Goal: Find specific page/section: Find specific page/section

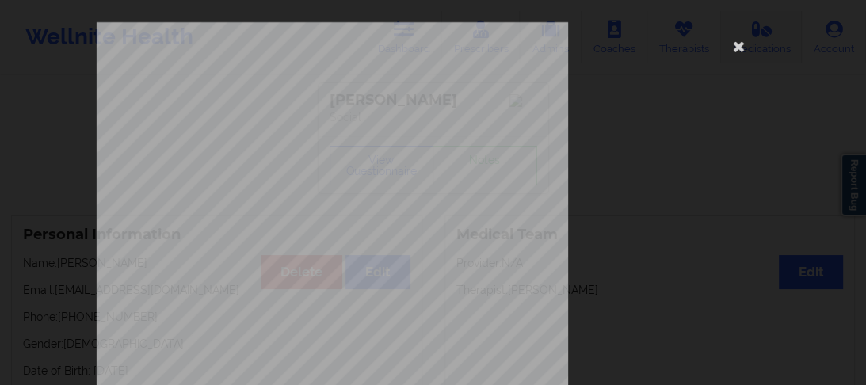
click at [739, 44] on icon at bounding box center [738, 45] width 25 height 25
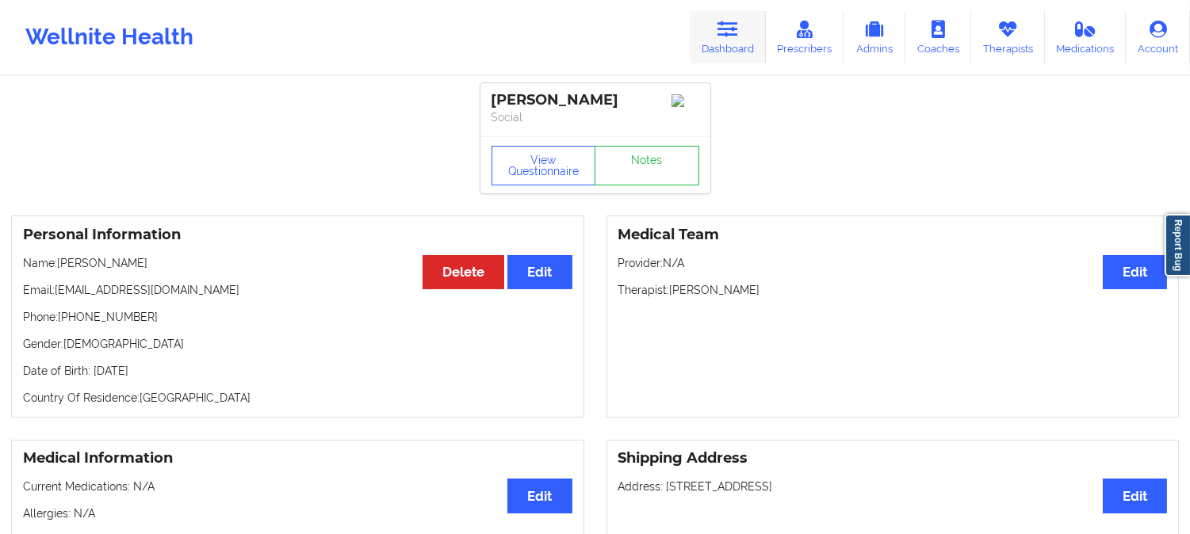
click at [731, 38] on link "Dashboard" at bounding box center [727, 37] width 76 height 52
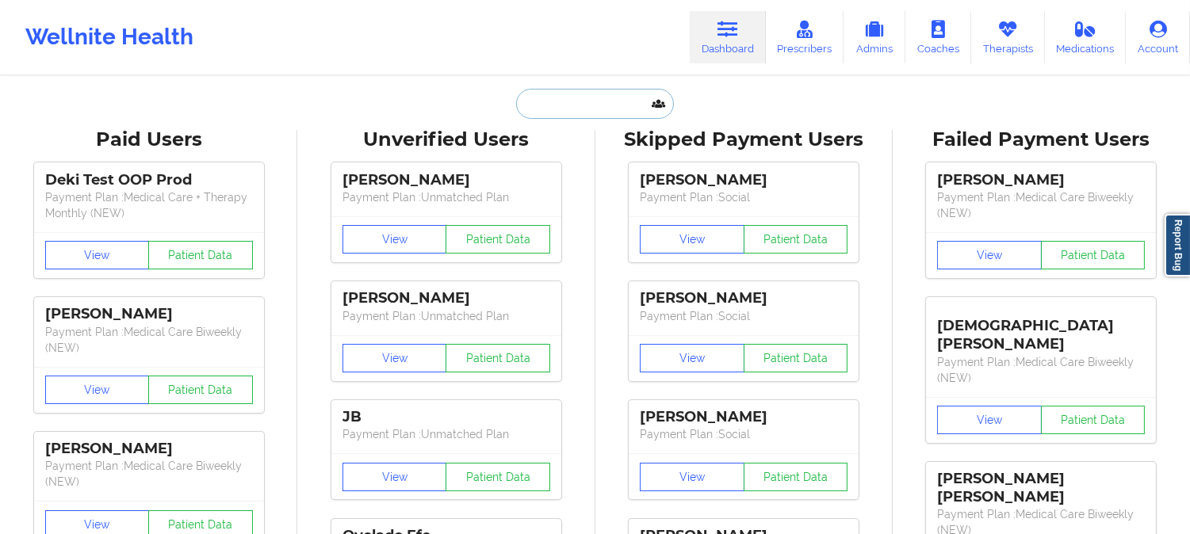
click at [604, 112] on input "text" at bounding box center [594, 104] width 157 height 30
paste input "[PERSON_NAME]"
type input "[PERSON_NAME]"
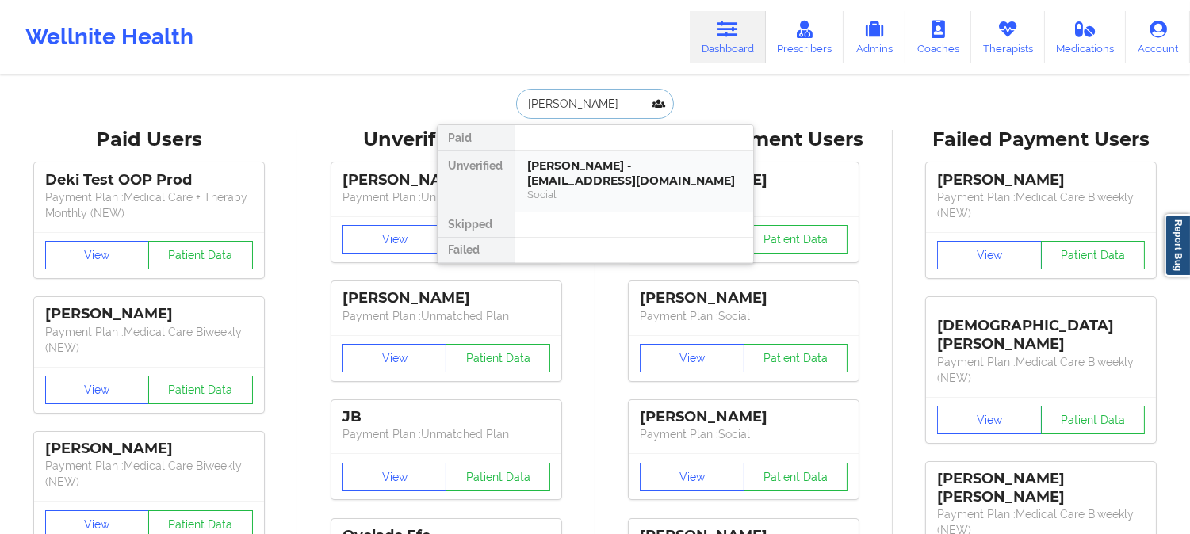
click at [599, 170] on div "[PERSON_NAME] - [EMAIL_ADDRESS][DOMAIN_NAME]" at bounding box center [634, 172] width 212 height 29
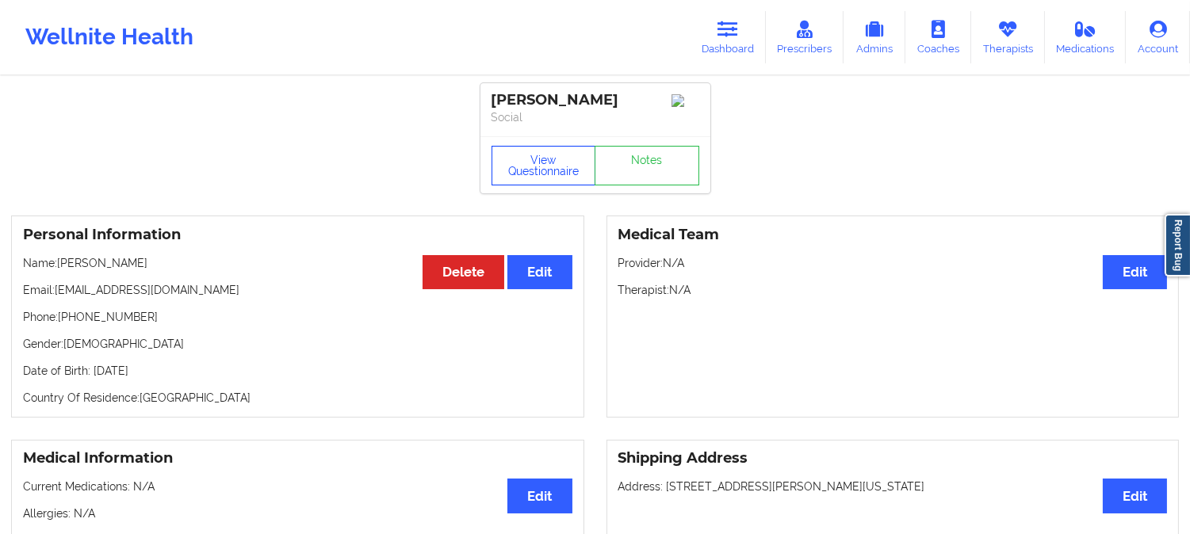
click at [533, 179] on button "View Questionnaire" at bounding box center [543, 166] width 105 height 40
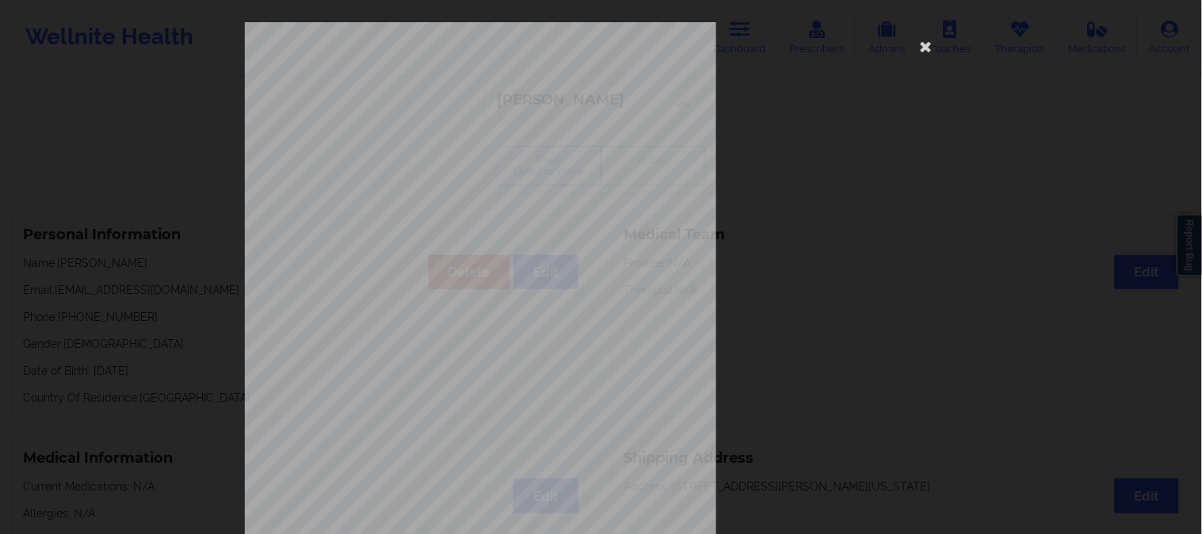
scroll to position [222, 0]
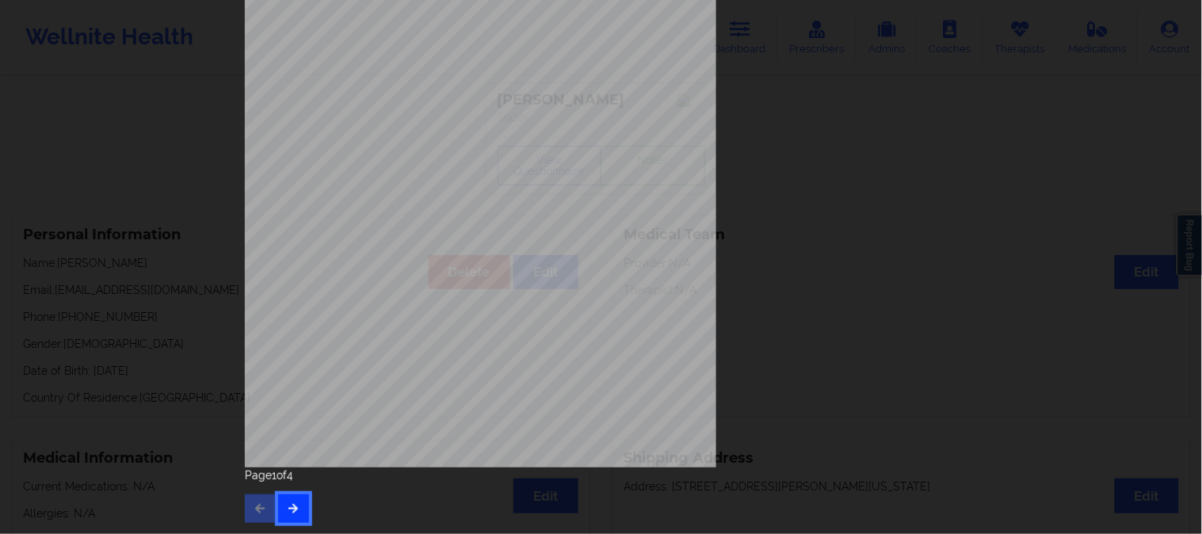
click at [294, 384] on icon "button" at bounding box center [293, 508] width 13 height 10
click at [303, 384] on button "button" at bounding box center [293, 509] width 31 height 29
click at [865, 263] on div "Back cover of insurance image Insurance company type details by patient none In…" at bounding box center [601, 133] width 713 height 667
click at [865, 262] on div "Back cover of insurance image Insurance company type details by patient none In…" at bounding box center [601, 133] width 713 height 667
click at [865, 196] on div "Back cover of insurance image Insurance company type details by patient none In…" at bounding box center [601, 133] width 713 height 667
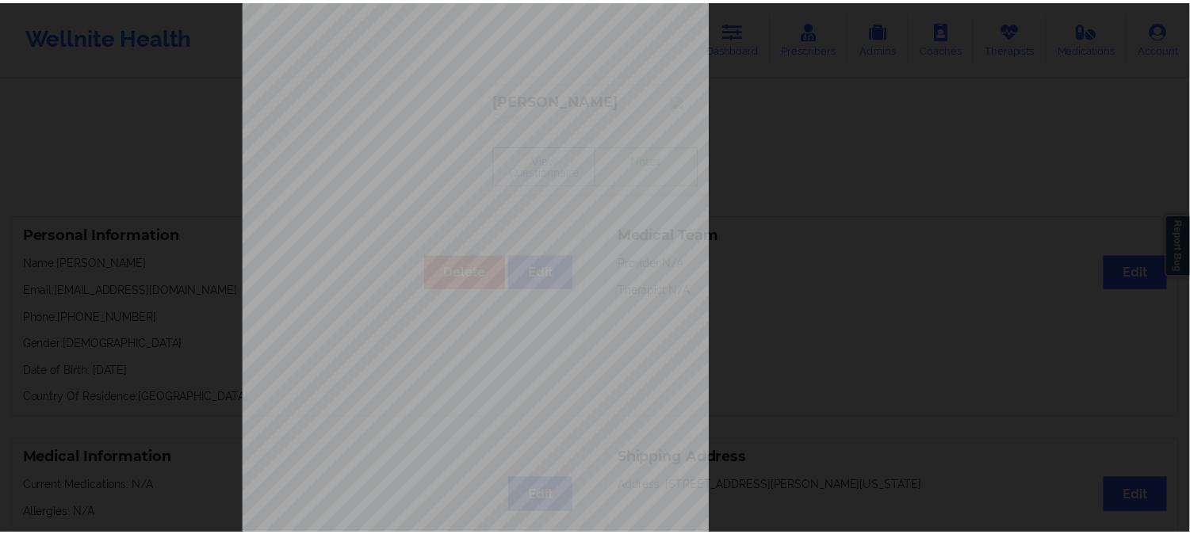
scroll to position [0, 0]
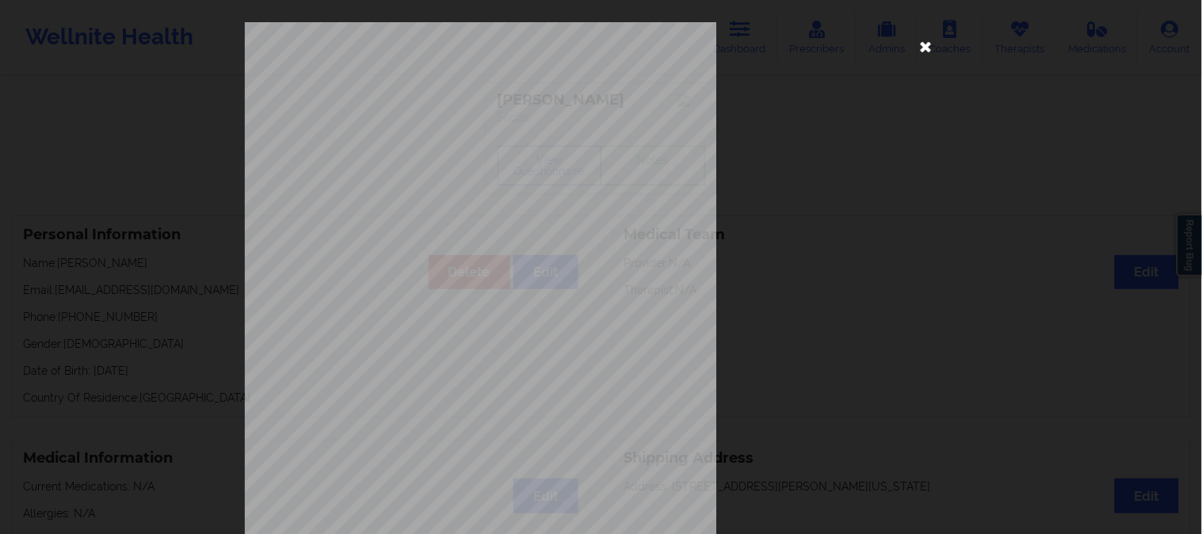
click at [865, 43] on icon at bounding box center [926, 45] width 25 height 25
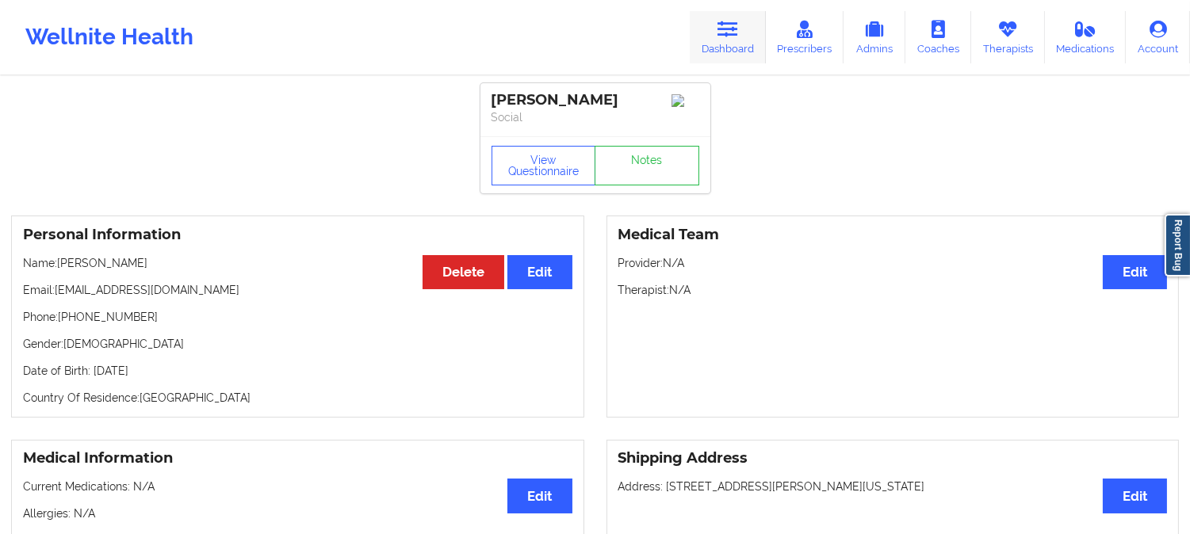
click at [729, 36] on icon at bounding box center [727, 29] width 21 height 17
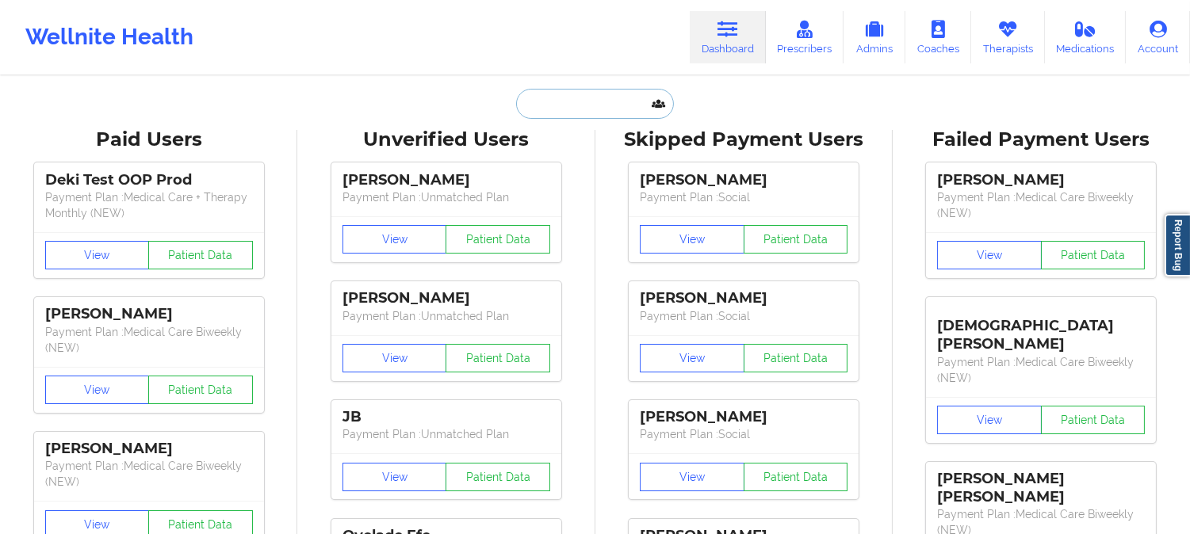
click at [553, 104] on input "text" at bounding box center [594, 104] width 157 height 30
paste input "[PERSON_NAME]"
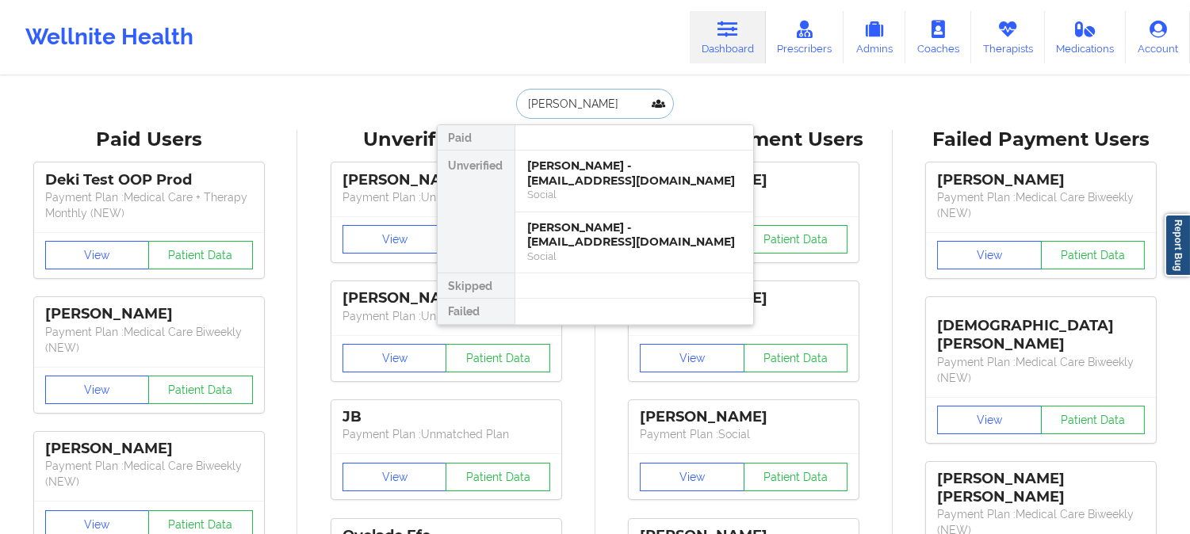
type input "[PERSON_NAME]"
click at [586, 193] on div "Social" at bounding box center [634, 194] width 212 height 13
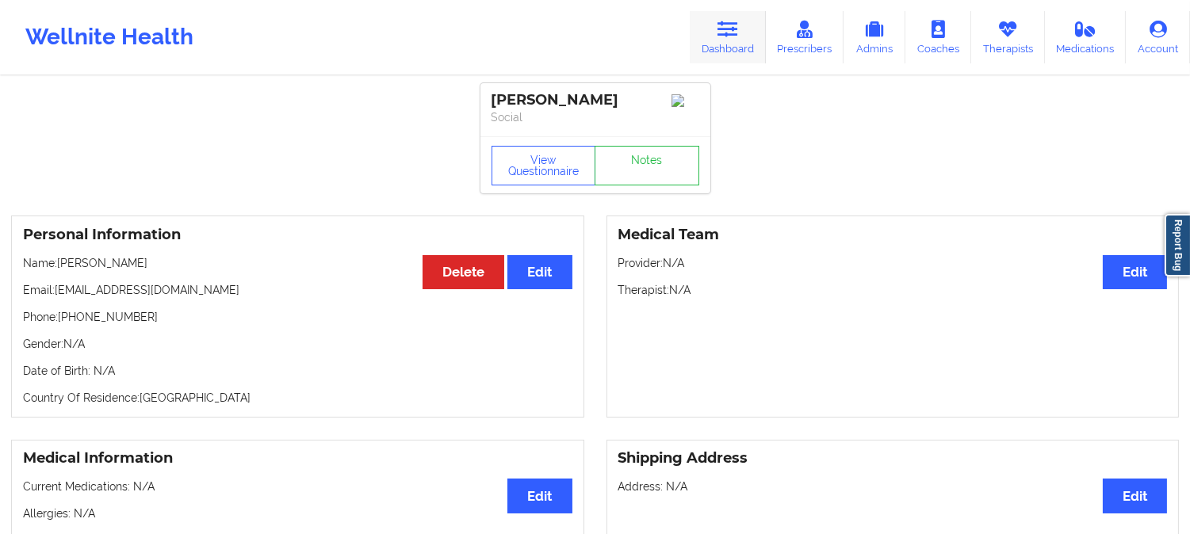
click at [729, 36] on icon at bounding box center [727, 29] width 21 height 17
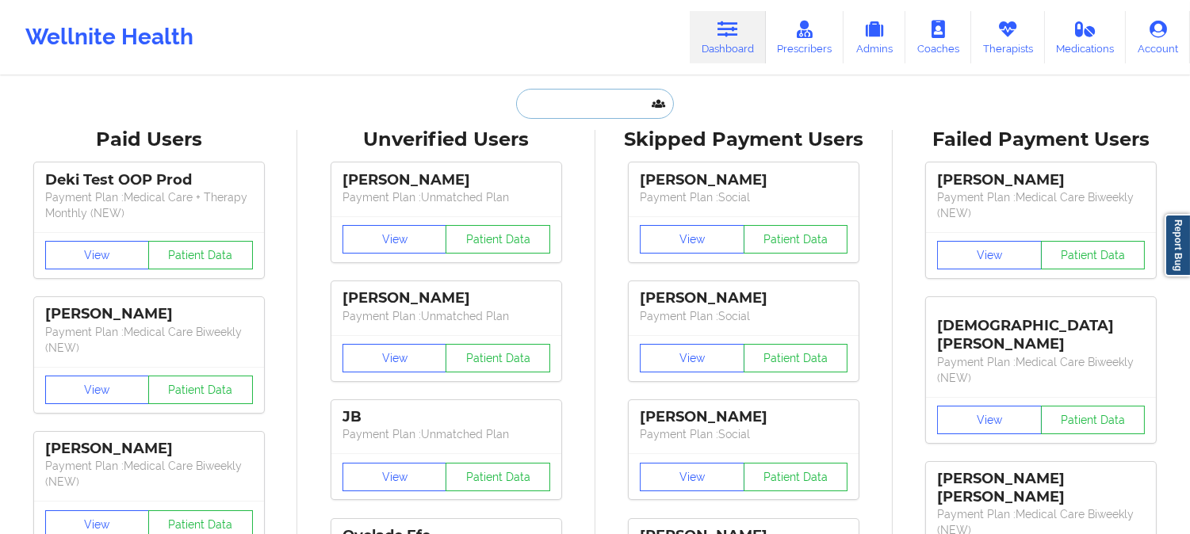
click at [613, 105] on input "text" at bounding box center [594, 104] width 157 height 30
paste input "[PERSON_NAME]"
type input "[PERSON_NAME]"
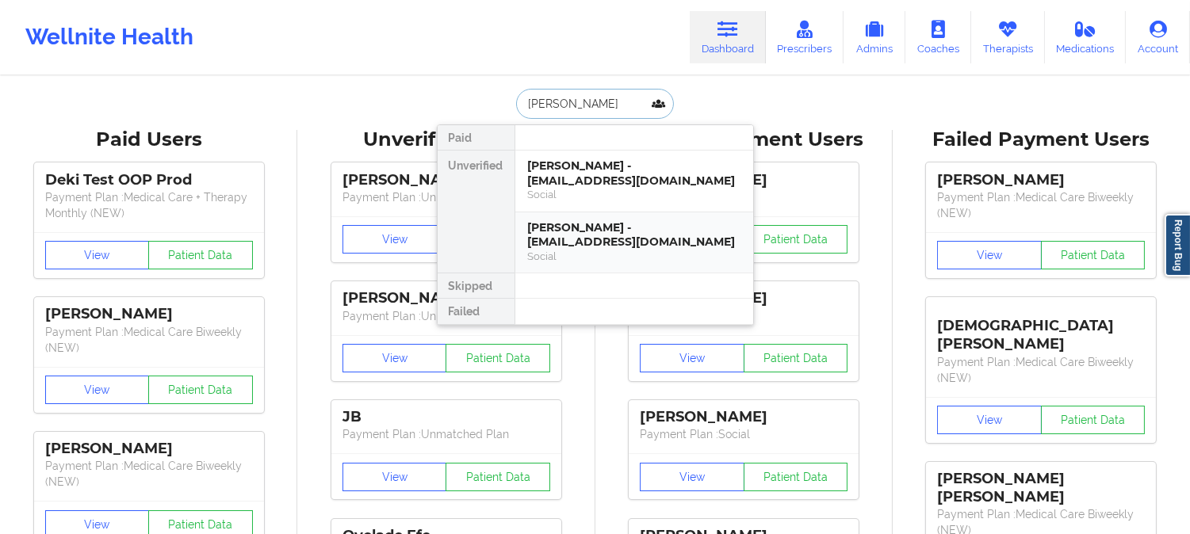
click at [589, 239] on div "[PERSON_NAME] - [EMAIL_ADDRESS][DOMAIN_NAME]" at bounding box center [634, 234] width 212 height 29
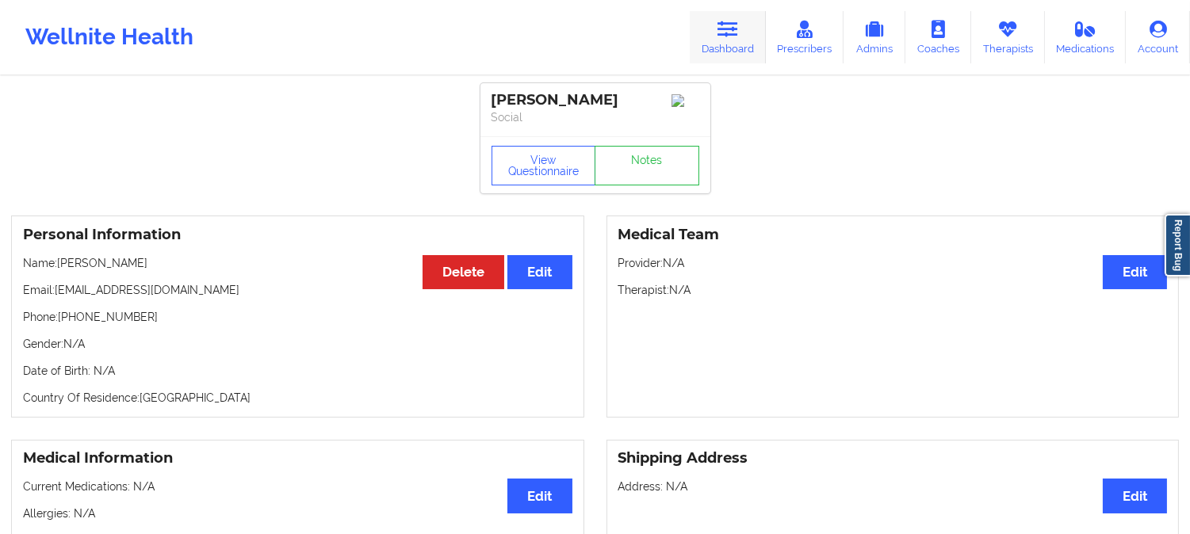
click at [729, 38] on link "Dashboard" at bounding box center [727, 37] width 76 height 52
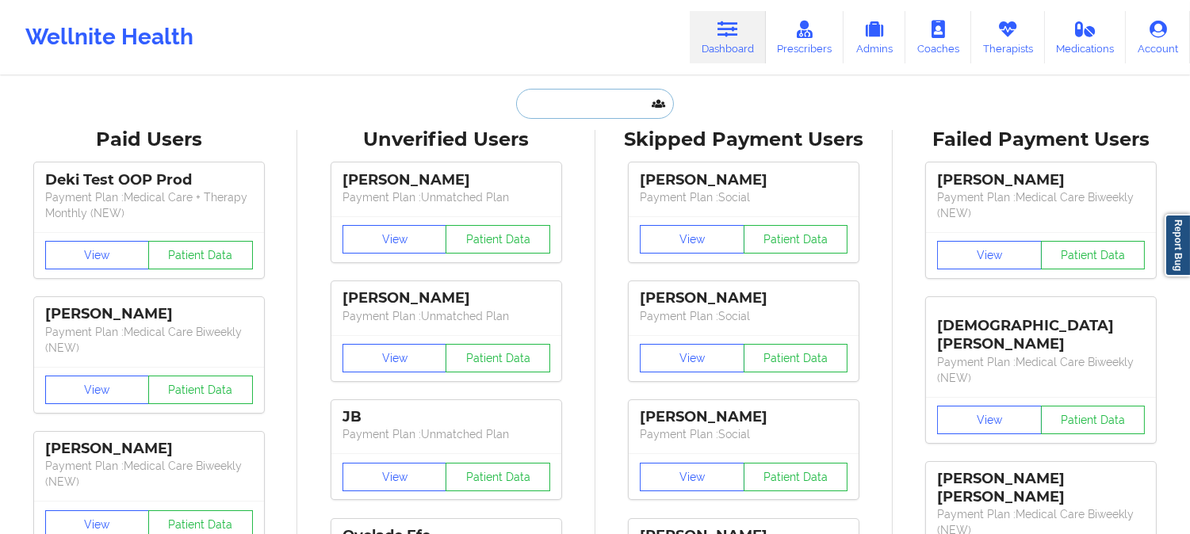
click at [608, 109] on input "text" at bounding box center [594, 104] width 157 height 30
paste input "[PERSON_NAME]"
type input "[PERSON_NAME]"
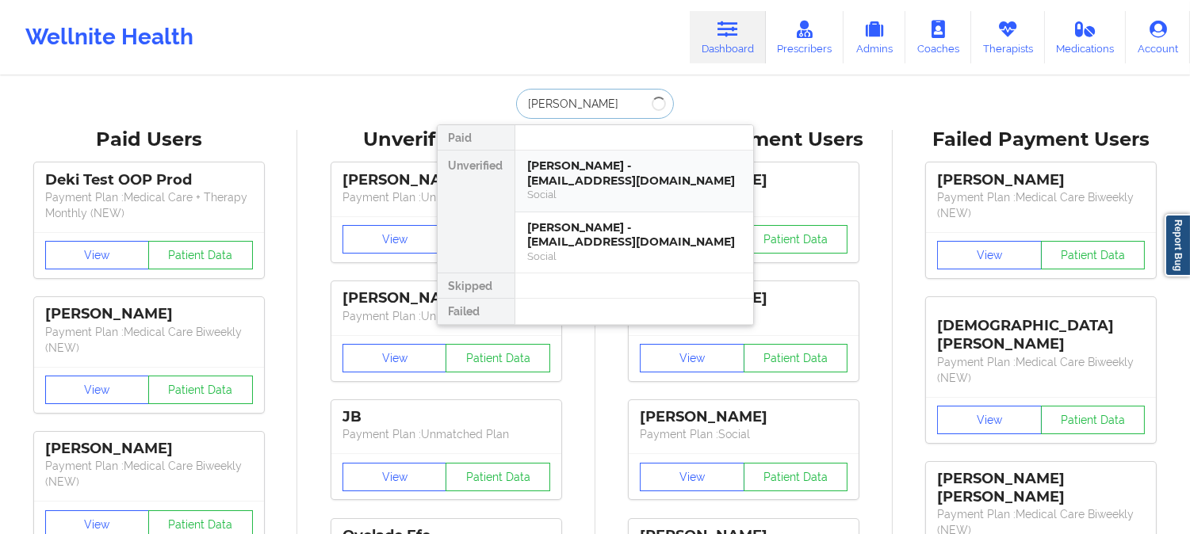
click at [597, 191] on div "Social" at bounding box center [634, 194] width 212 height 13
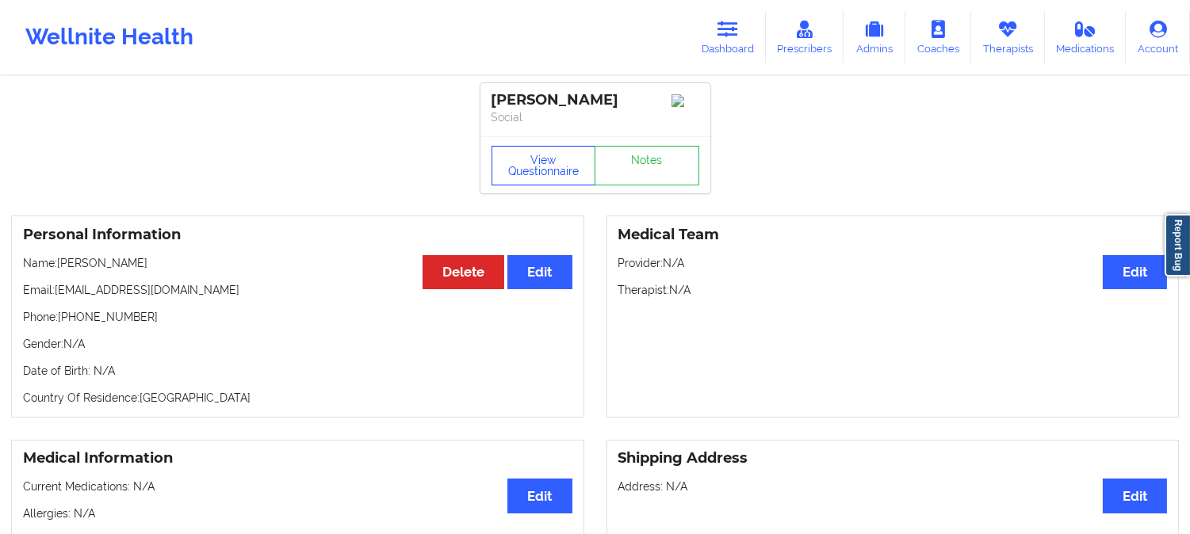
click at [534, 170] on button "View Questionnaire" at bounding box center [543, 166] width 105 height 40
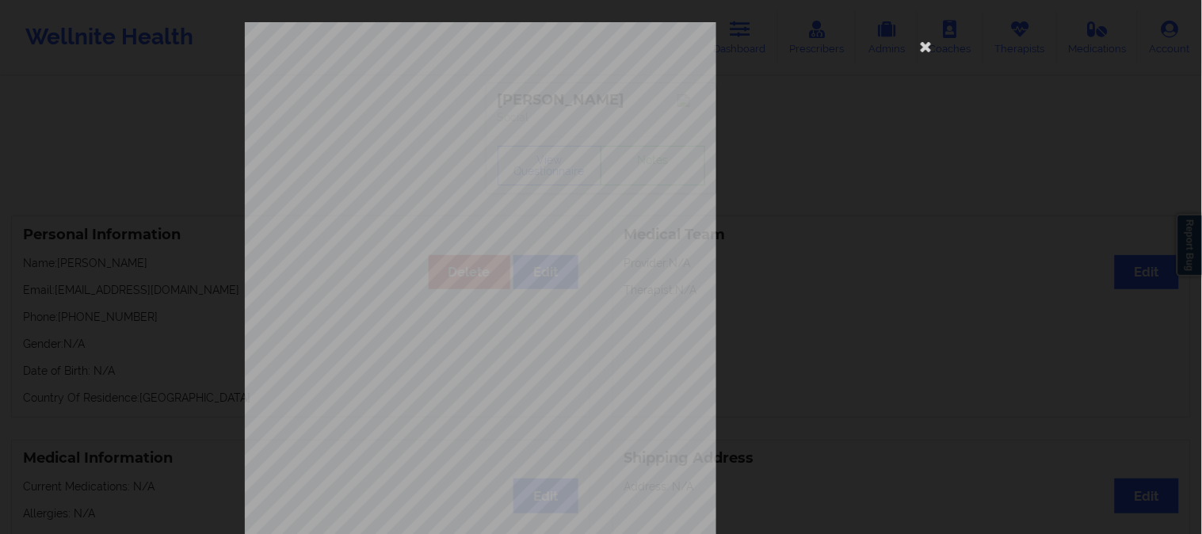
scroll to position [222, 0]
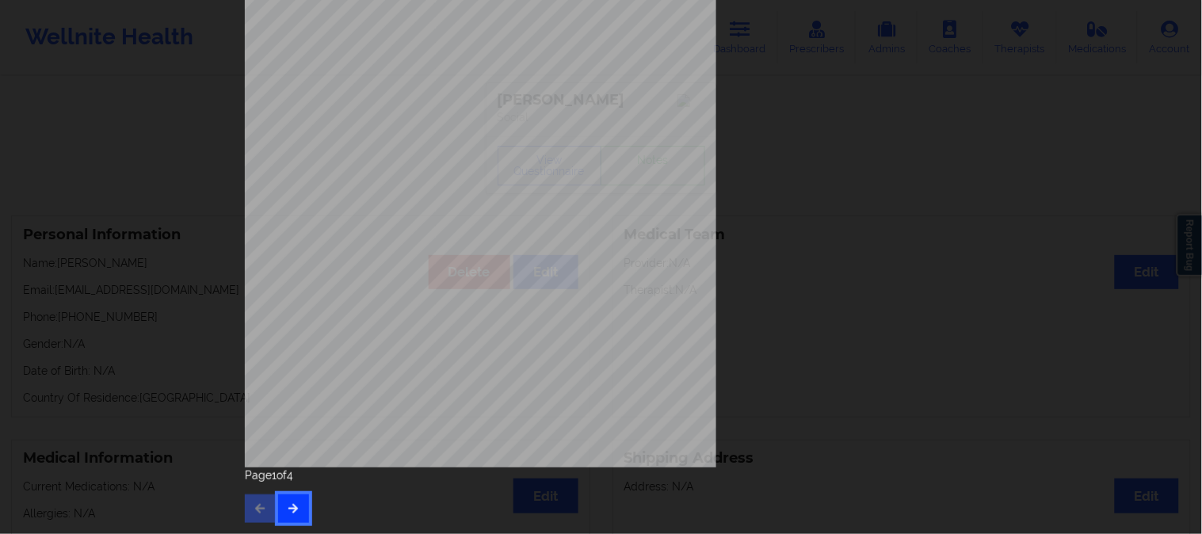
click at [300, 384] on button "button" at bounding box center [293, 509] width 31 height 29
click at [292, 384] on icon "button" at bounding box center [293, 508] width 13 height 10
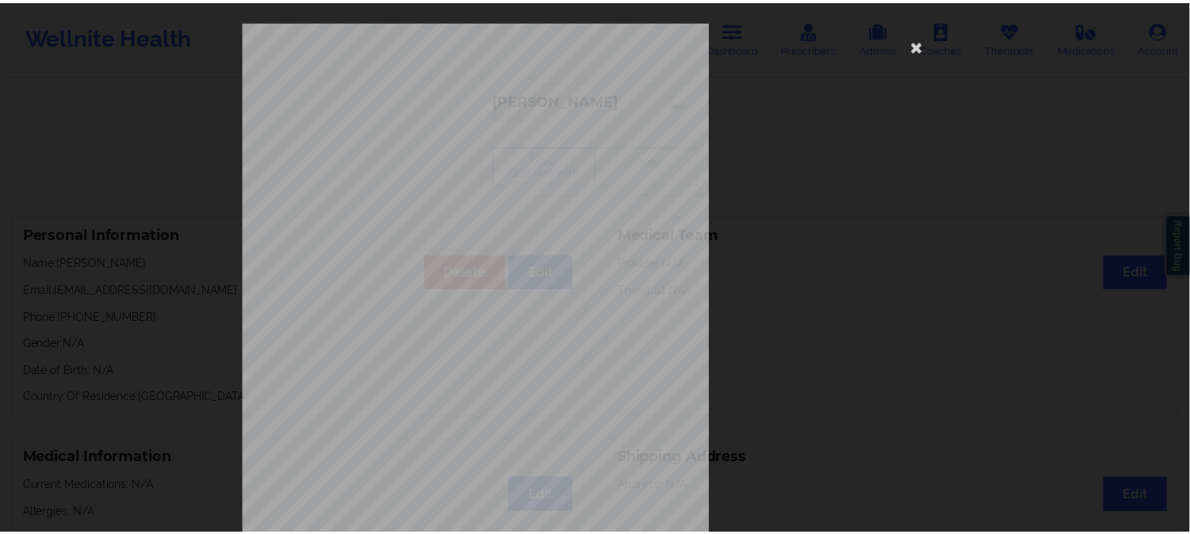
scroll to position [0, 0]
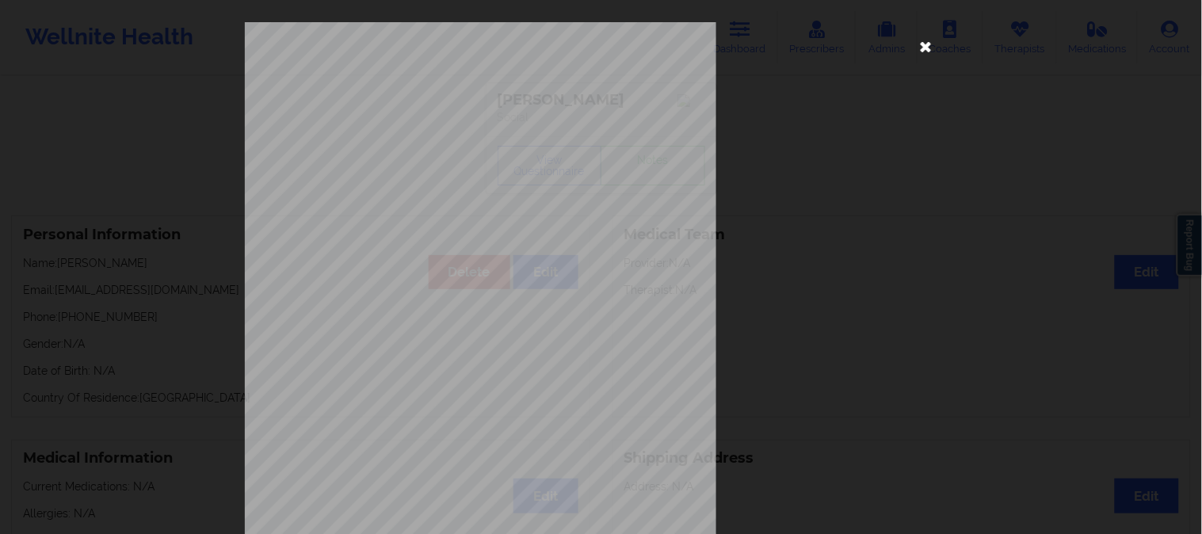
click at [865, 46] on icon at bounding box center [926, 45] width 25 height 25
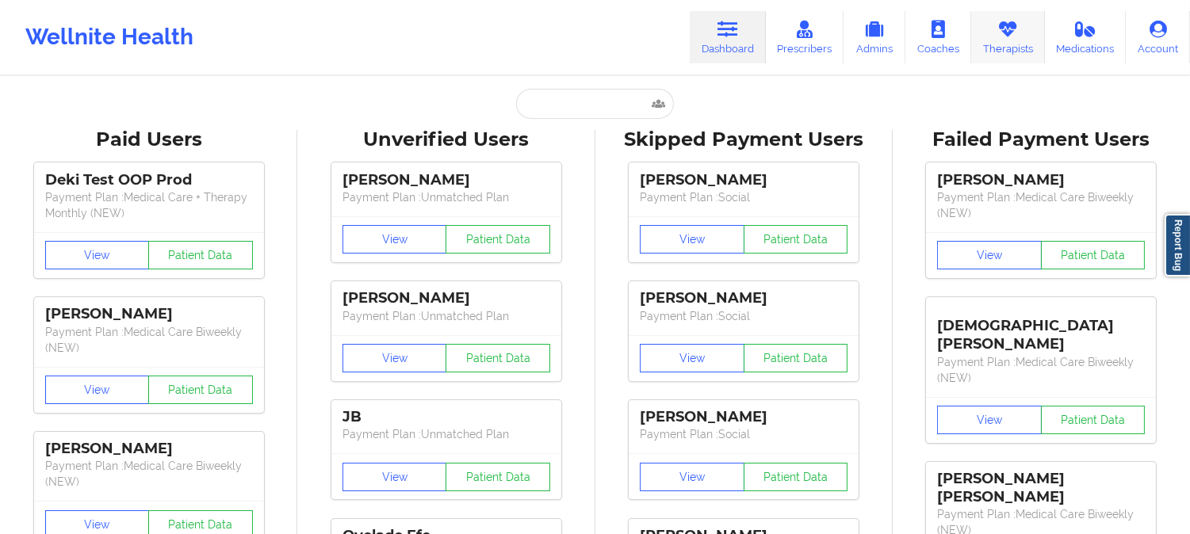
click at [1004, 43] on link "Therapists" at bounding box center [1008, 37] width 74 height 52
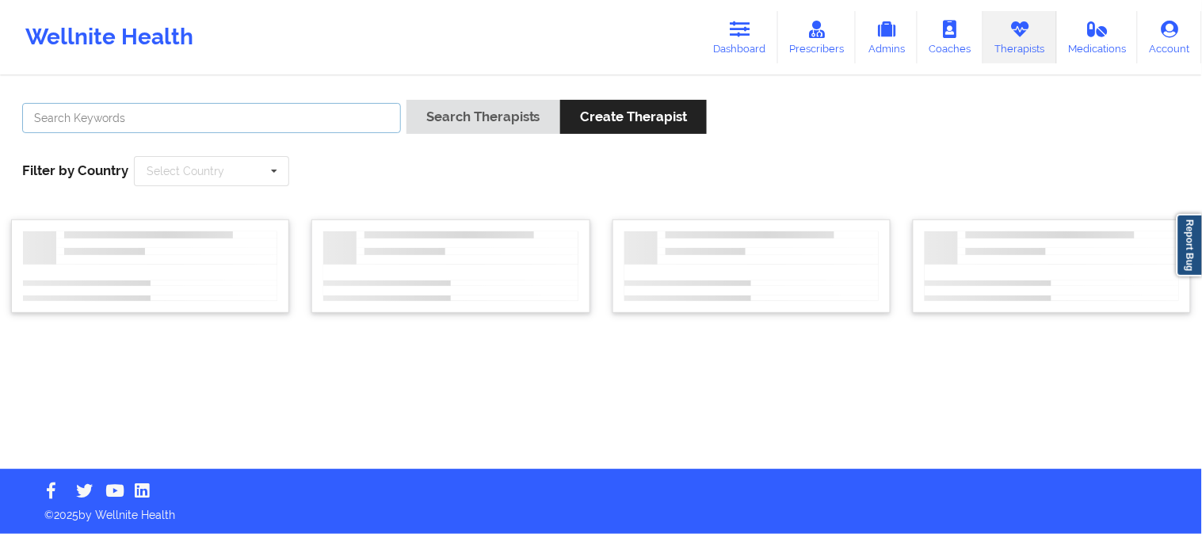
click at [310, 125] on input "text" at bounding box center [211, 118] width 379 height 30
paste input "[PERSON_NAME]"
click at [260, 176] on div "Select Country [GEOGRAPHIC_DATA] [GEOGRAPHIC_DATA] [GEOGRAPHIC_DATA] [GEOGRAPHI…" at bounding box center [211, 171] width 155 height 30
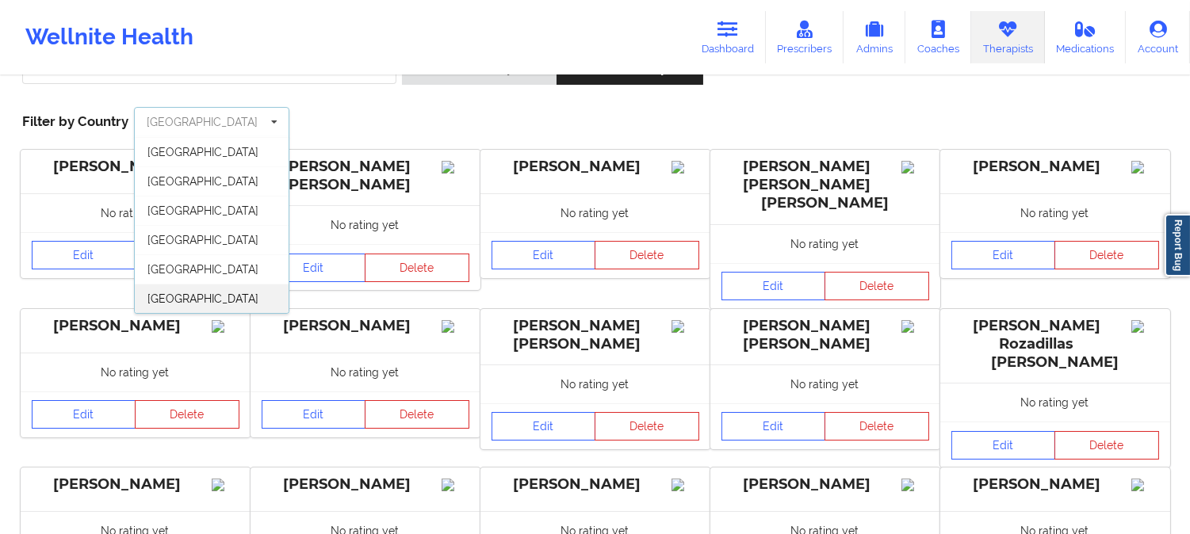
scroll to position [88, 0]
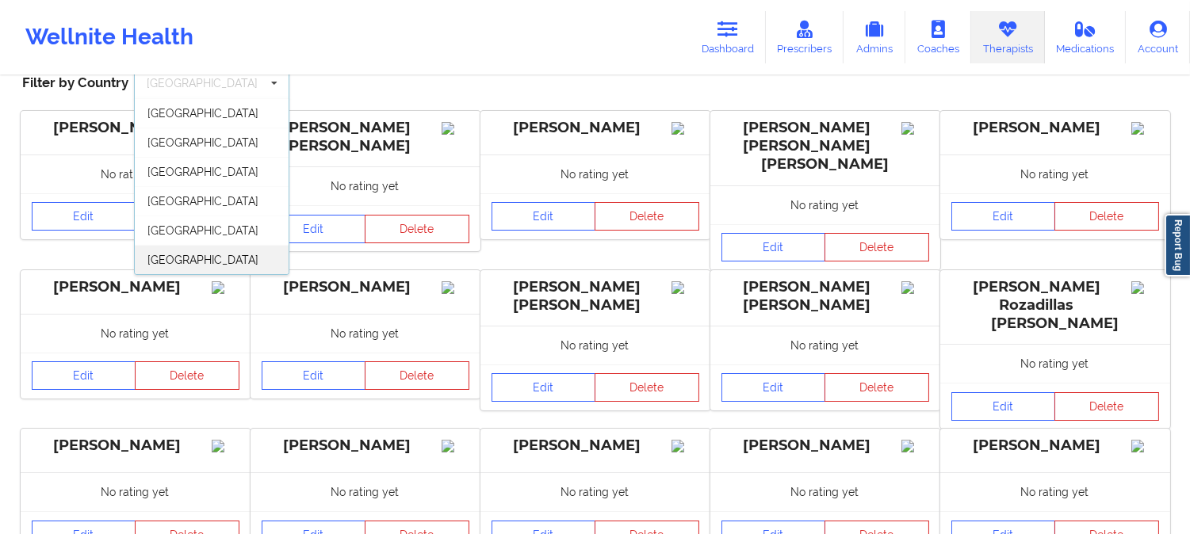
click at [222, 255] on div "[GEOGRAPHIC_DATA]" at bounding box center [212, 259] width 154 height 29
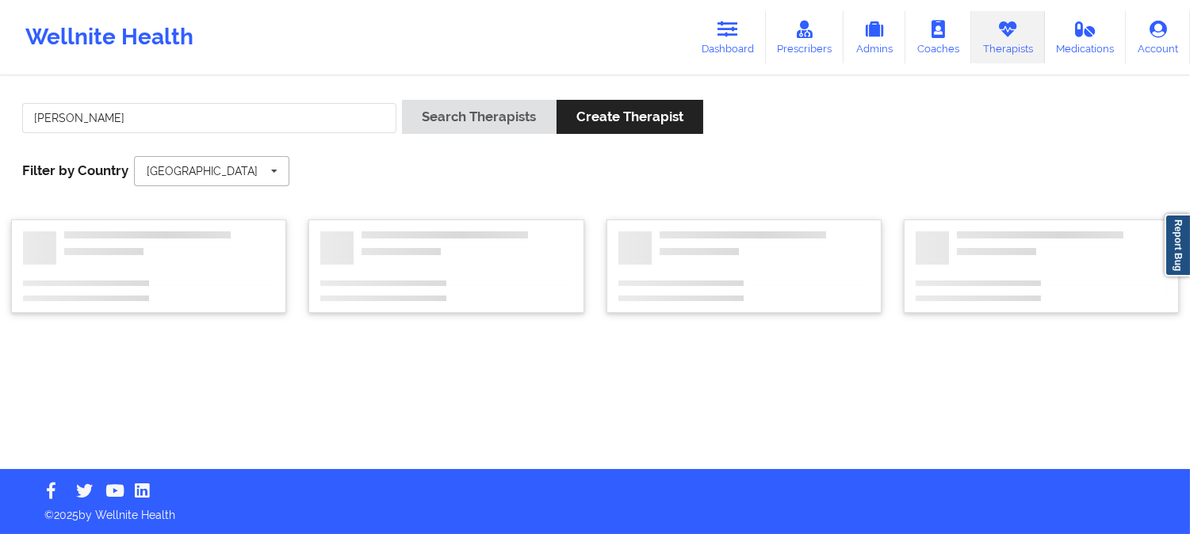
scroll to position [0, 0]
click at [156, 121] on input "Erin Ritter" at bounding box center [211, 118] width 379 height 30
click at [34, 115] on input "Erin Ritter" at bounding box center [211, 118] width 379 height 30
click at [36, 114] on input "Erin Ritter" at bounding box center [211, 118] width 379 height 30
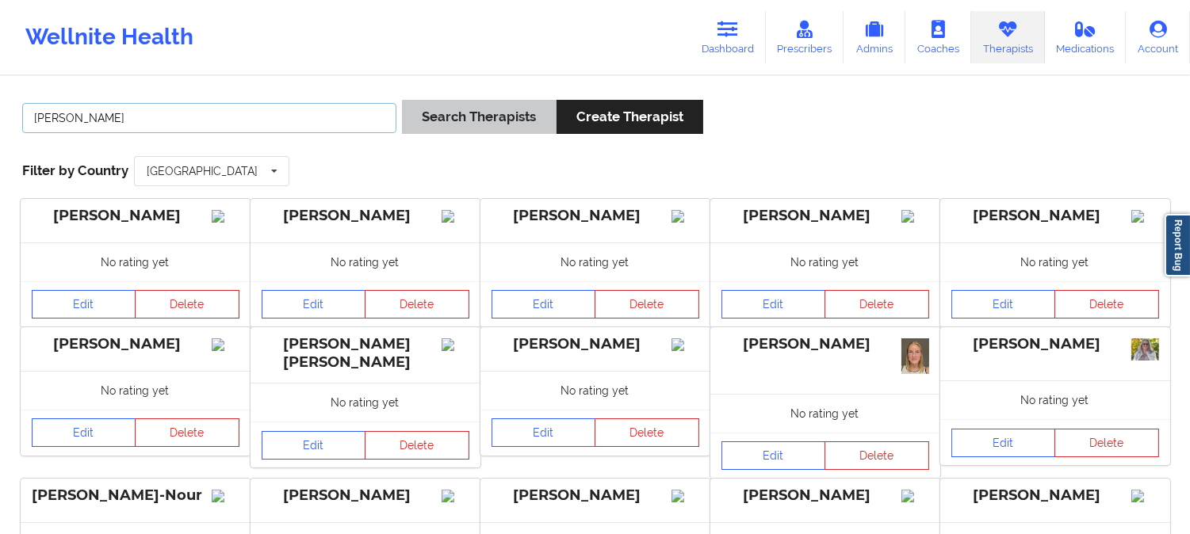
type input "Erin Ritter"
click at [481, 116] on button "Search Therapists" at bounding box center [479, 117] width 154 height 34
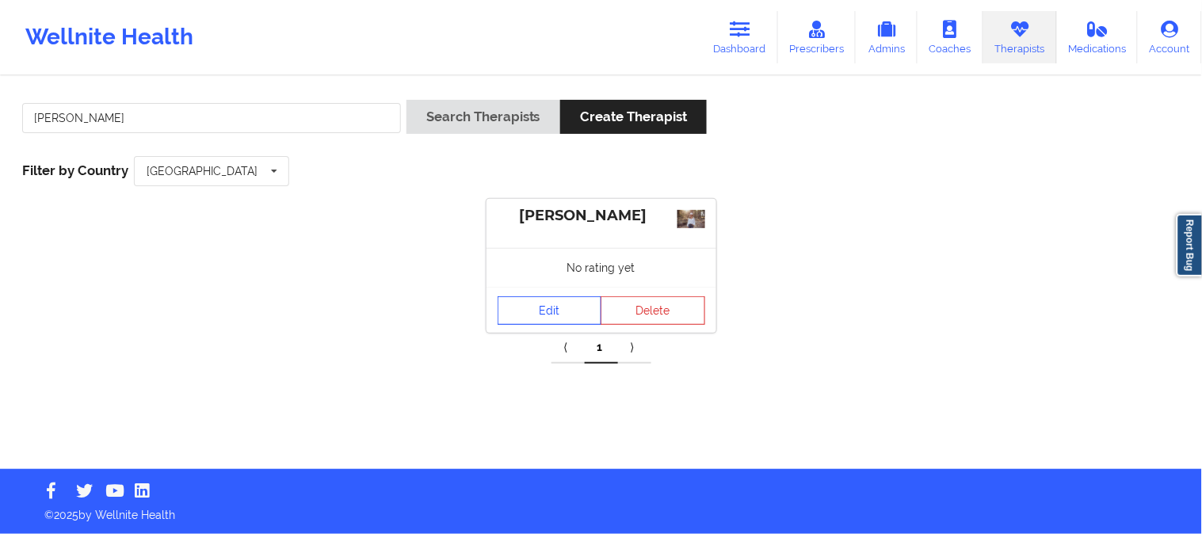
click at [574, 318] on link "Edit" at bounding box center [550, 310] width 105 height 29
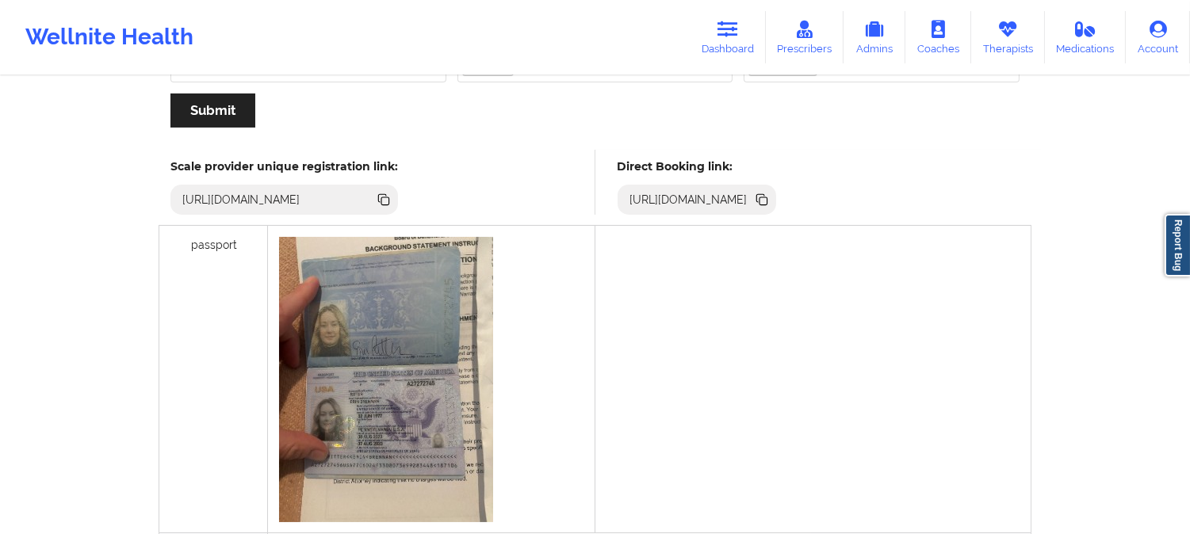
scroll to position [440, 0]
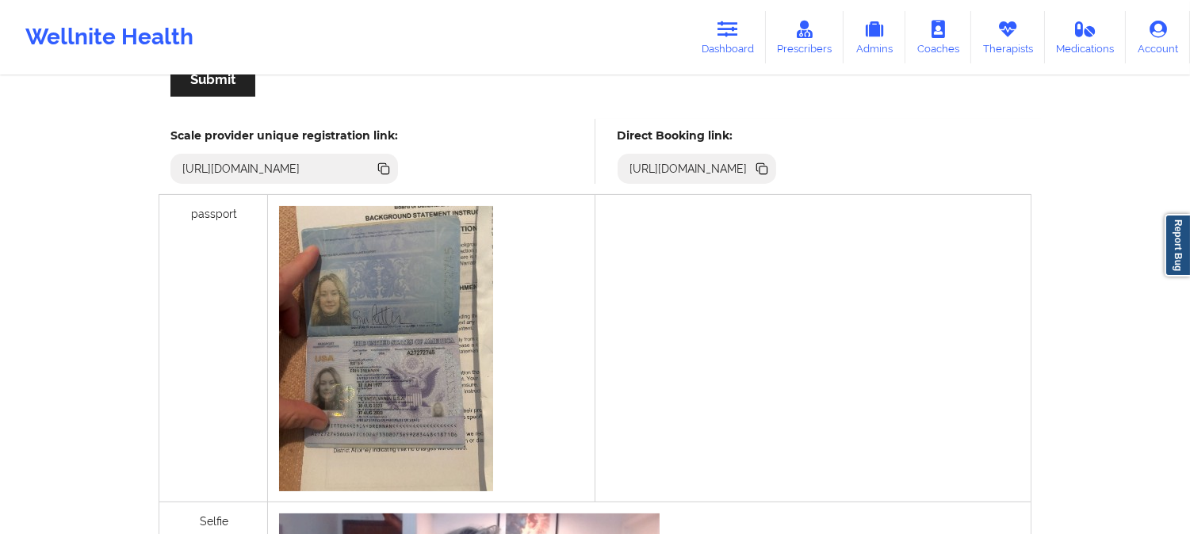
click at [767, 171] on icon at bounding box center [763, 170] width 8 height 8
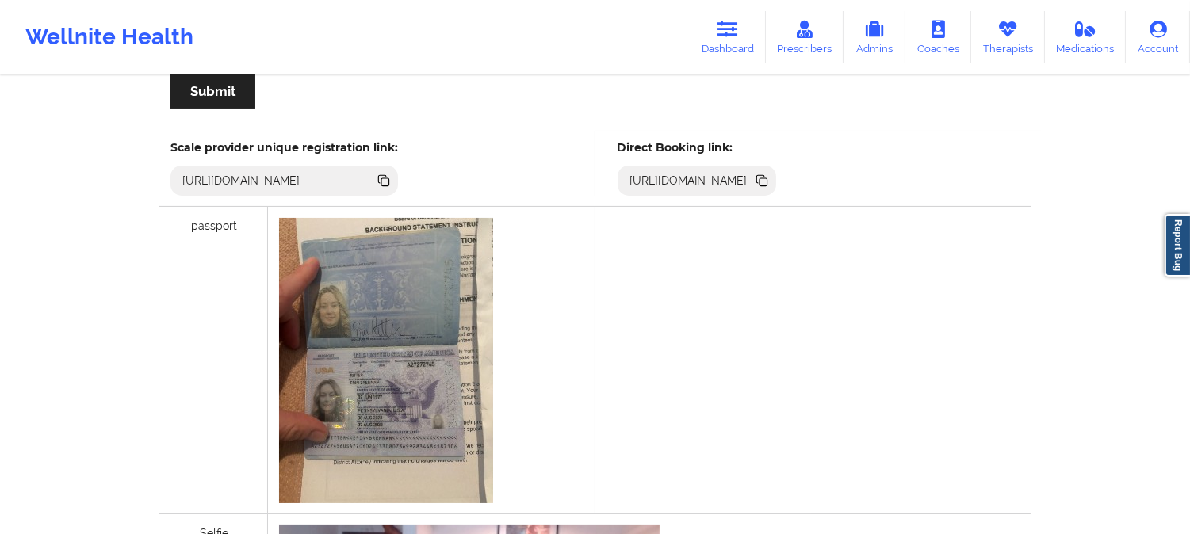
scroll to position [176, 0]
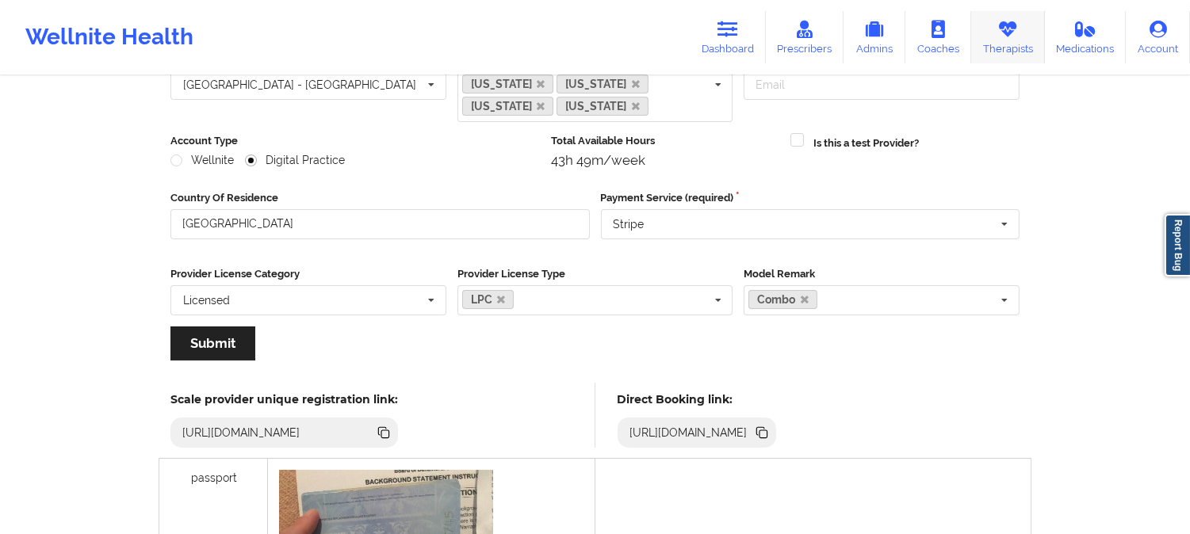
click at [1030, 36] on link "Therapists" at bounding box center [1008, 37] width 74 height 52
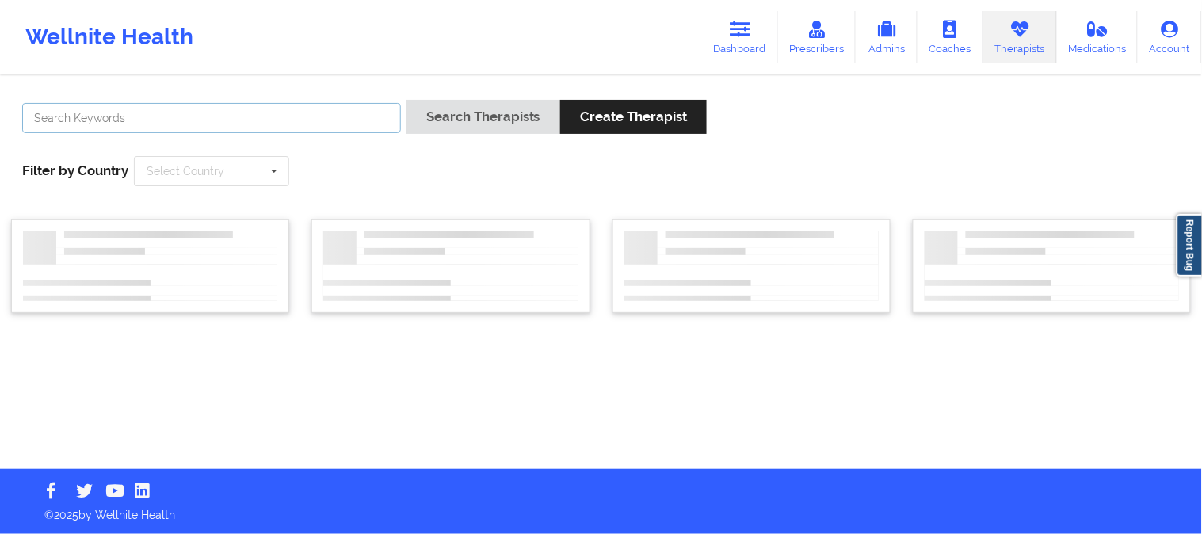
click at [292, 128] on input "text" at bounding box center [211, 118] width 379 height 30
paste input "Nicole Carrita"
type input "Nicole Carrita"
click at [184, 175] on div "Select Country" at bounding box center [186, 171] width 78 height 11
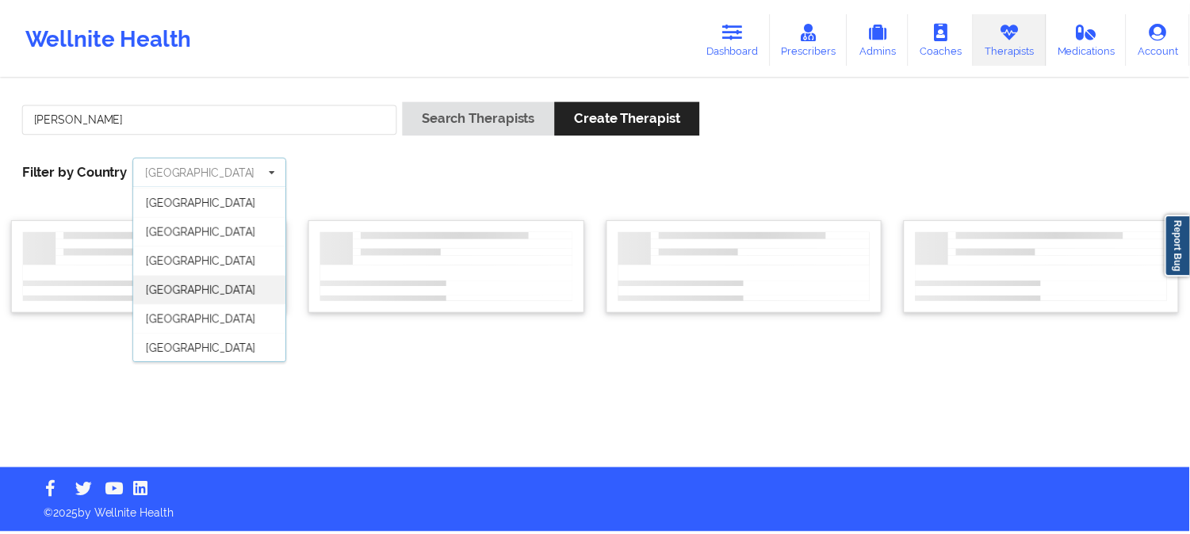
scroll to position [87, 0]
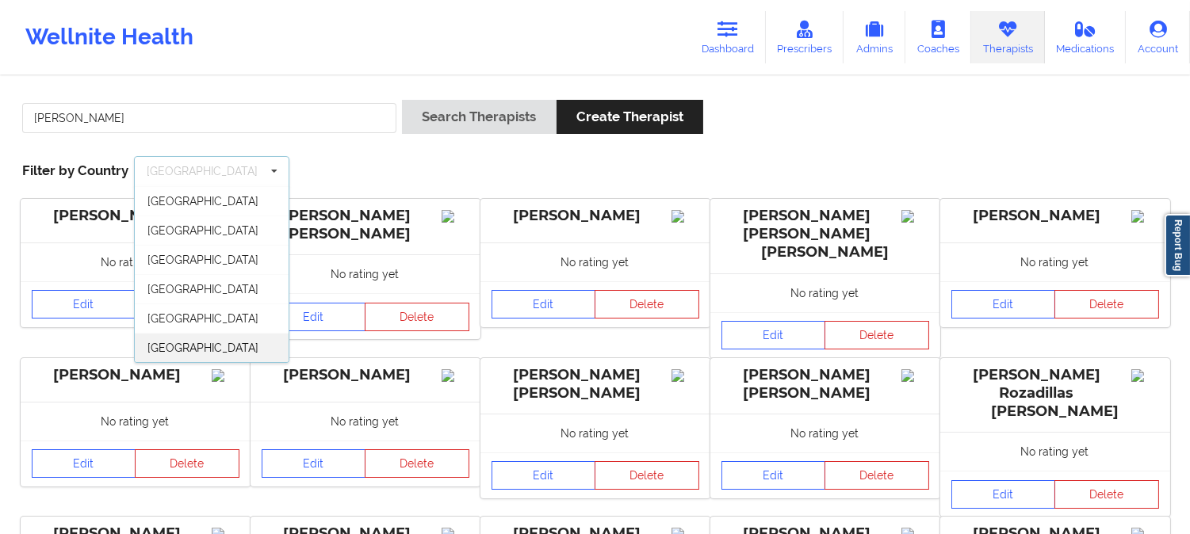
click at [185, 347] on span "[GEOGRAPHIC_DATA]" at bounding box center [202, 348] width 111 height 13
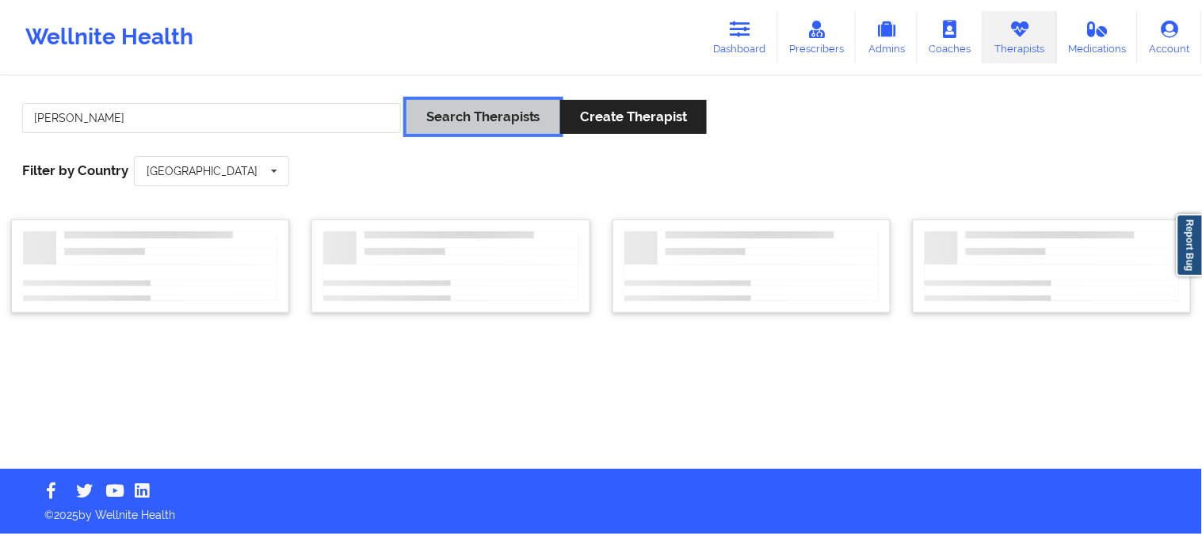
click at [480, 114] on button "Search Therapists" at bounding box center [484, 117] width 154 height 34
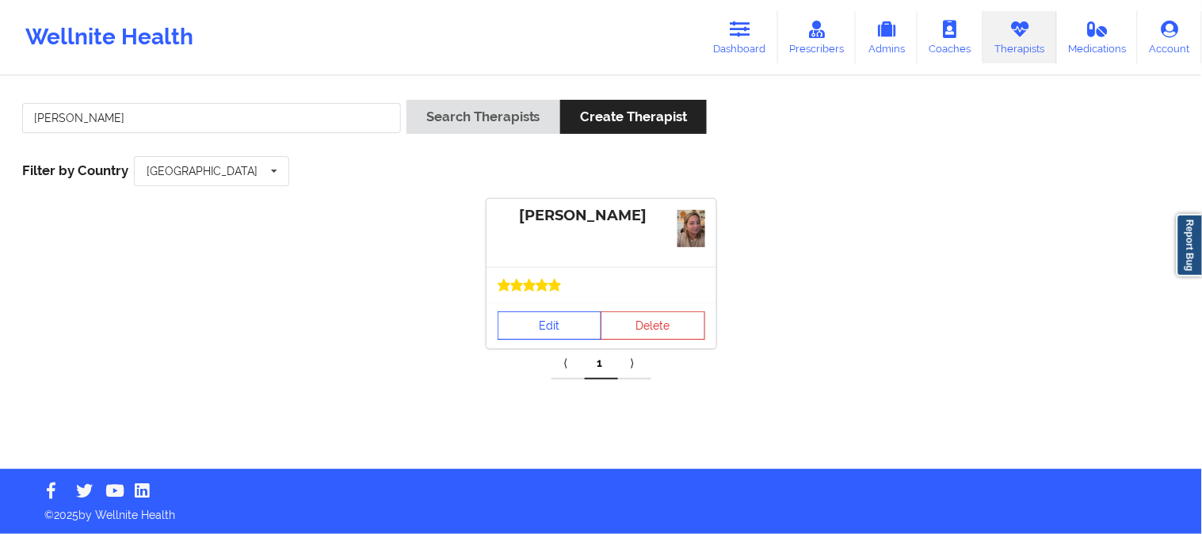
click at [572, 319] on link "Edit" at bounding box center [550, 325] width 105 height 29
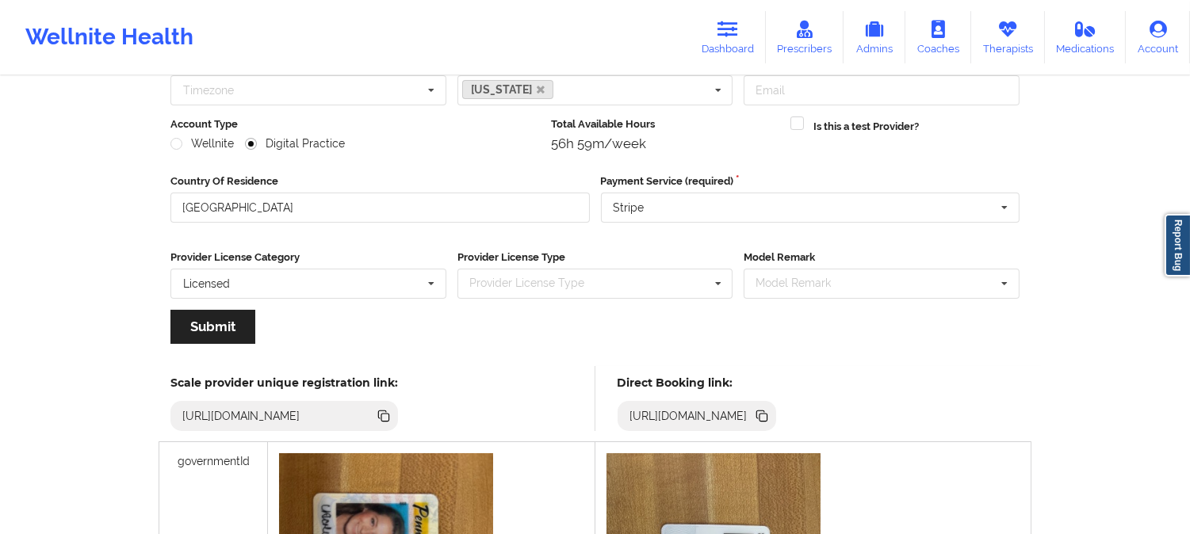
scroll to position [170, 0]
click at [767, 414] on icon at bounding box center [763, 418] width 8 height 8
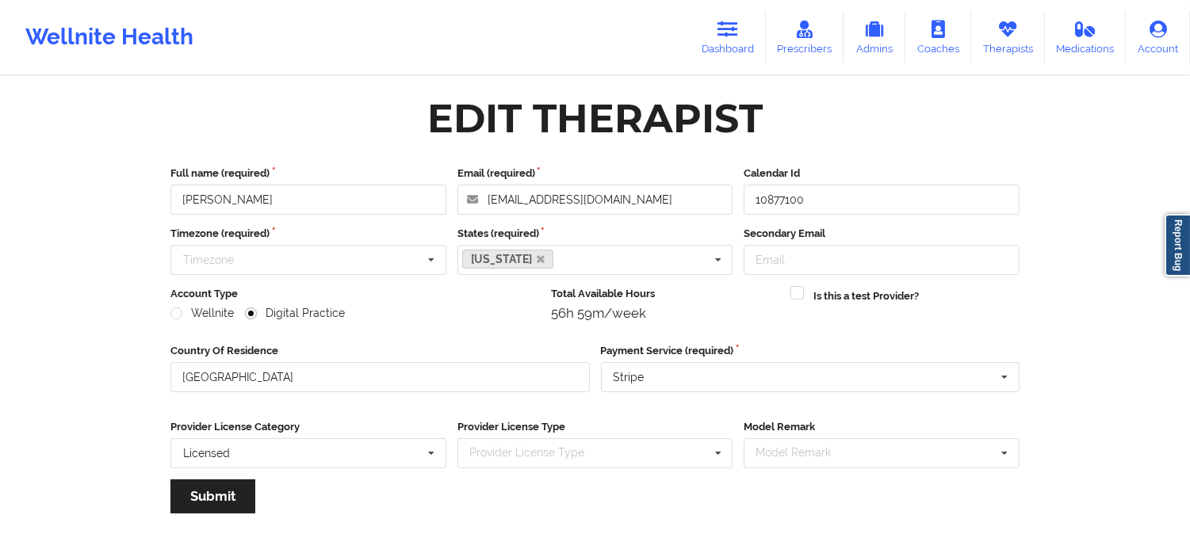
scroll to position [0, 0]
click at [288, 203] on input "Nicole Carrita" at bounding box center [308, 200] width 276 height 30
paste input "C Renee WASHINGTON-HYDE"
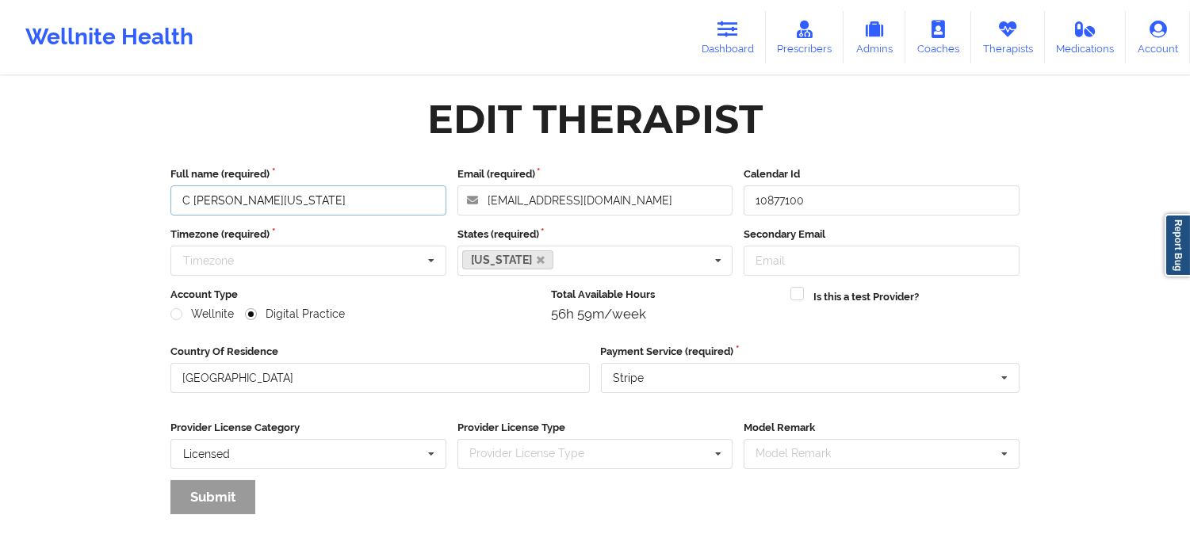
click at [181, 196] on input "C Renee WASHINGTON-HYDE" at bounding box center [308, 200] width 276 height 30
type input "C Renee WASHINGTON-HYDE"
click at [262, 268] on input "text" at bounding box center [309, 260] width 274 height 29
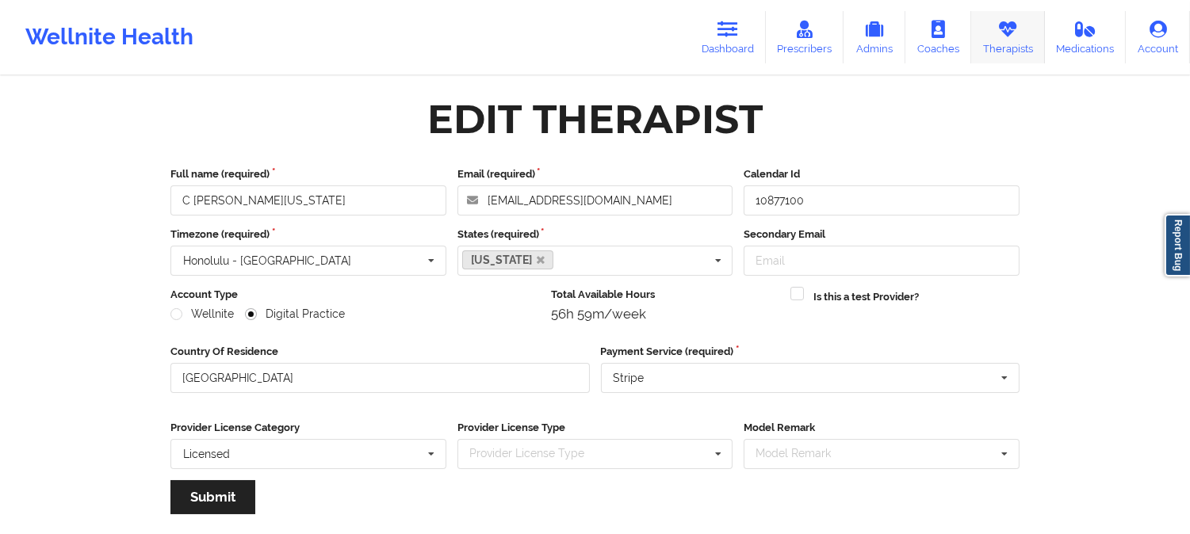
click at [1016, 52] on link "Therapists" at bounding box center [1008, 37] width 74 height 52
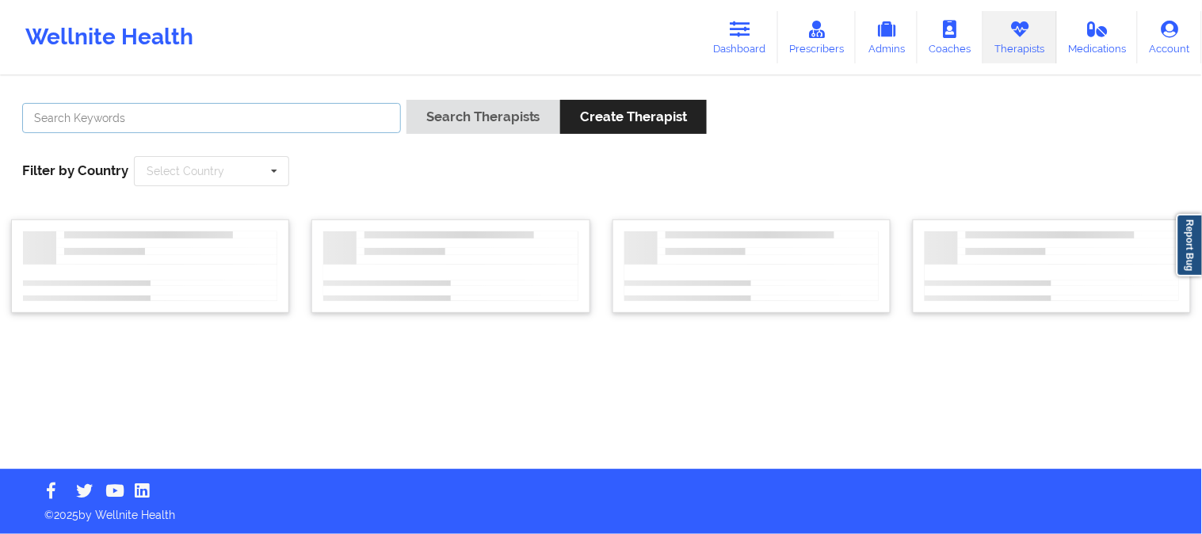
click at [315, 123] on input "text" at bounding box center [211, 118] width 379 height 30
paste input "C Renee WASHINGTON-HYDE"
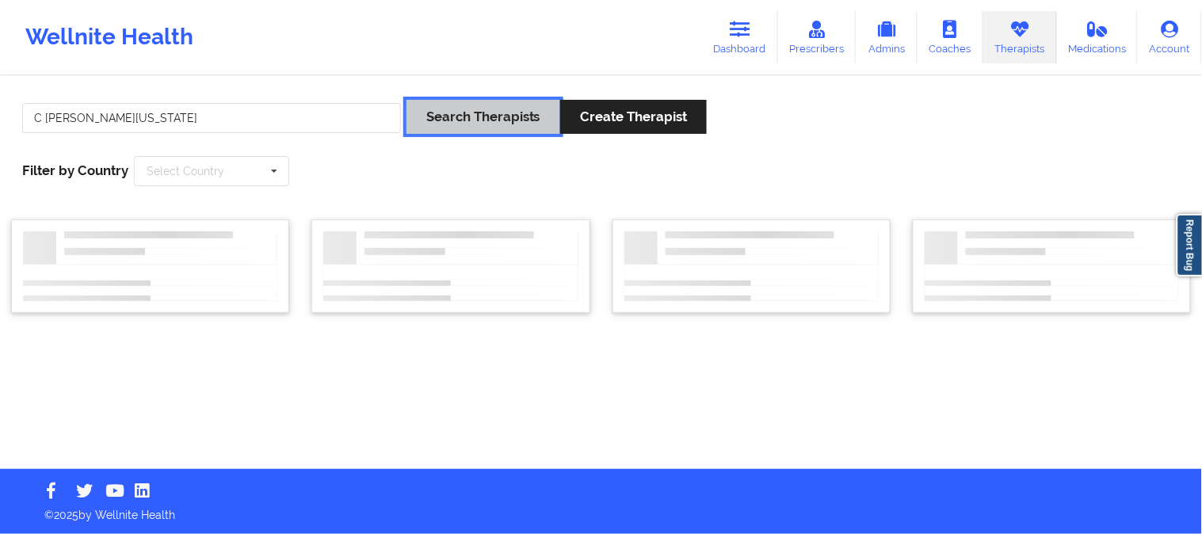
click at [446, 123] on button "Search Therapists" at bounding box center [484, 117] width 154 height 34
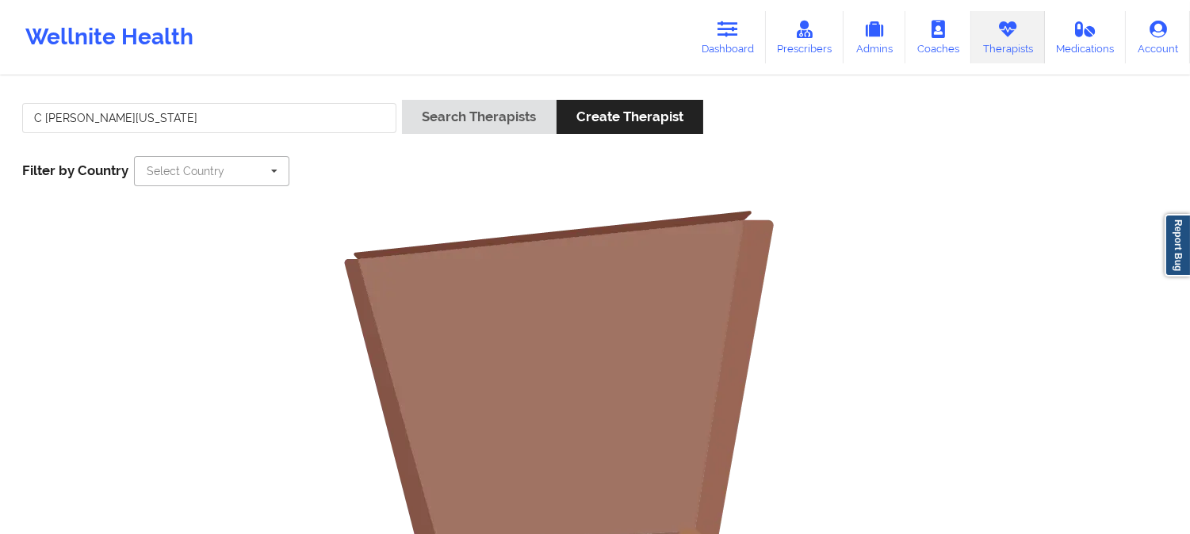
click at [250, 171] on input "text" at bounding box center [213, 171] width 154 height 29
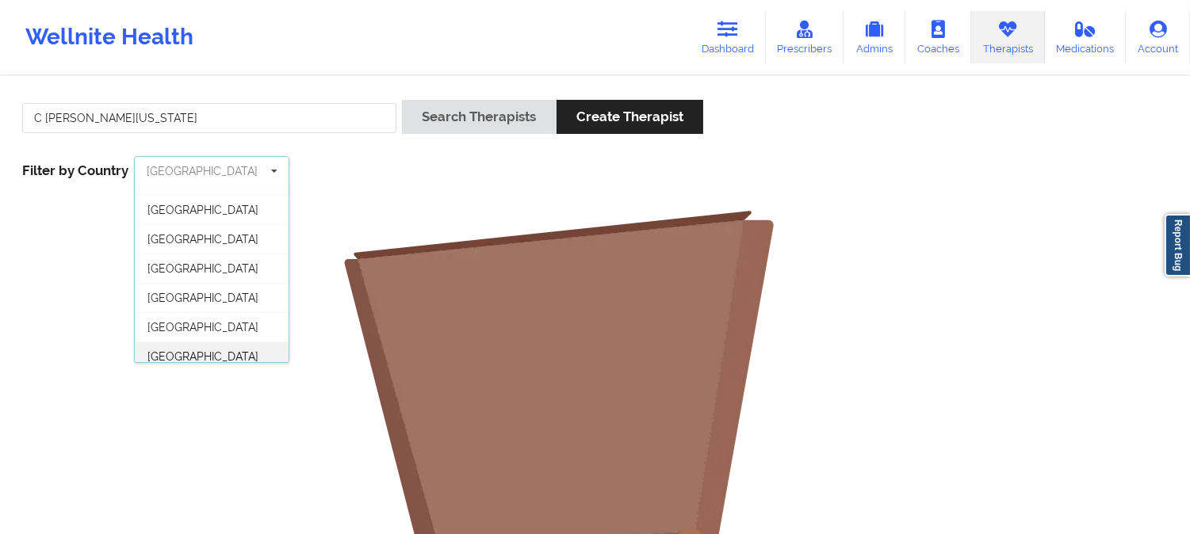
scroll to position [87, 0]
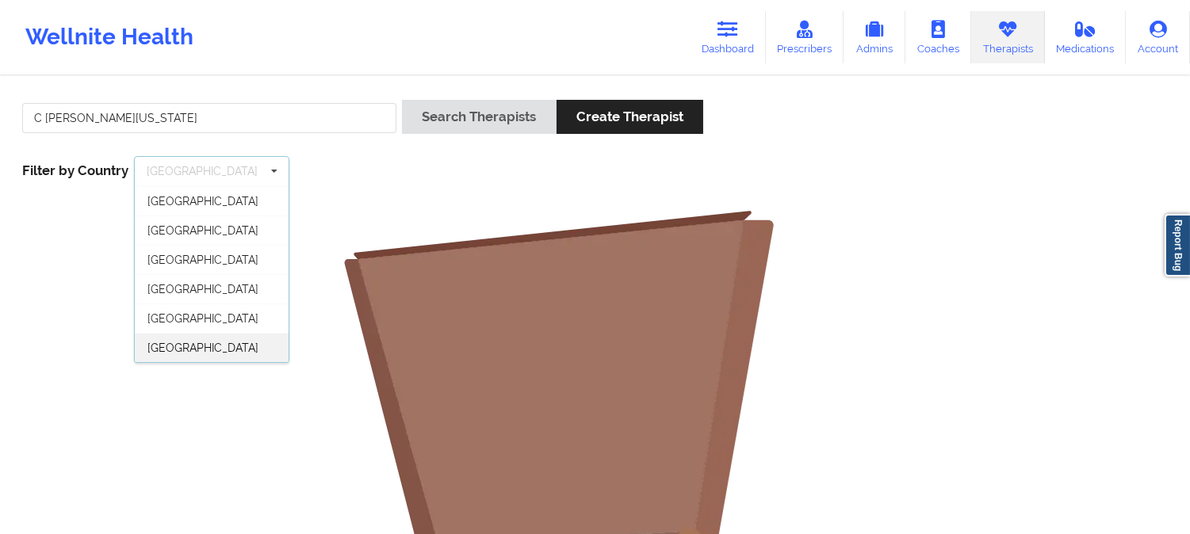
click at [216, 353] on div "[GEOGRAPHIC_DATA]" at bounding box center [212, 347] width 154 height 29
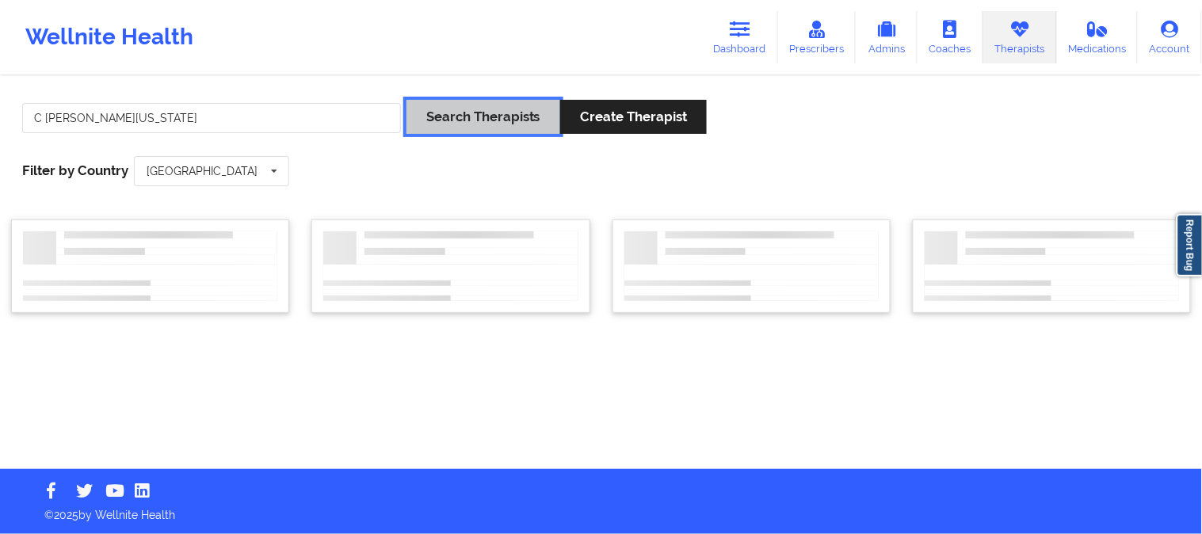
click at [447, 122] on button "Search Therapists" at bounding box center [484, 117] width 154 height 34
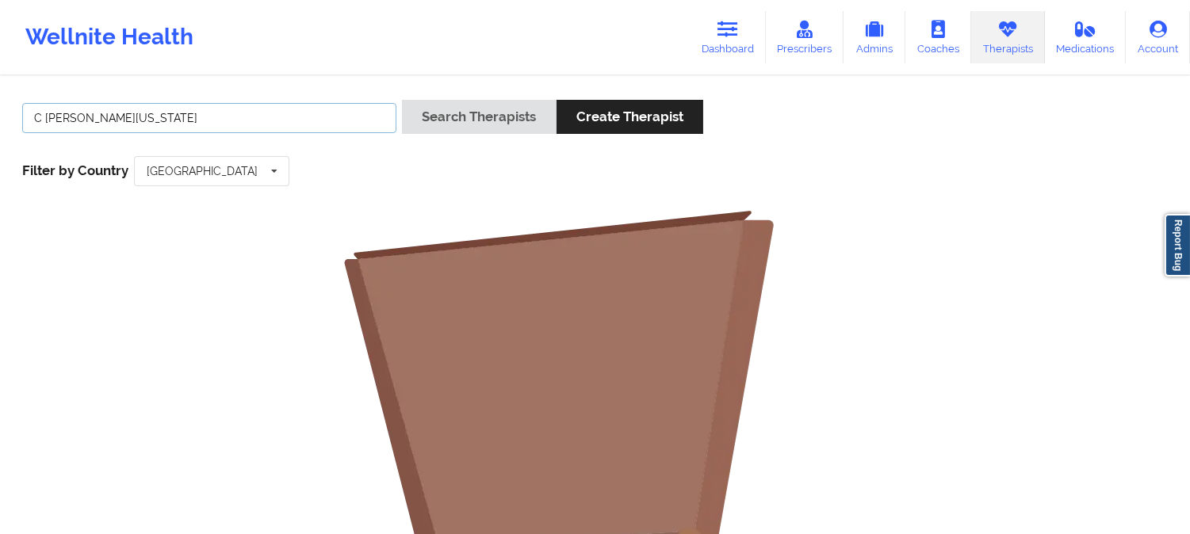
click at [32, 116] on input "C Renee WASHINGTON-HYDE" at bounding box center [209, 118] width 374 height 30
click at [219, 115] on input "C Renee WASHINGTON-HYDE" at bounding box center [209, 118] width 374 height 30
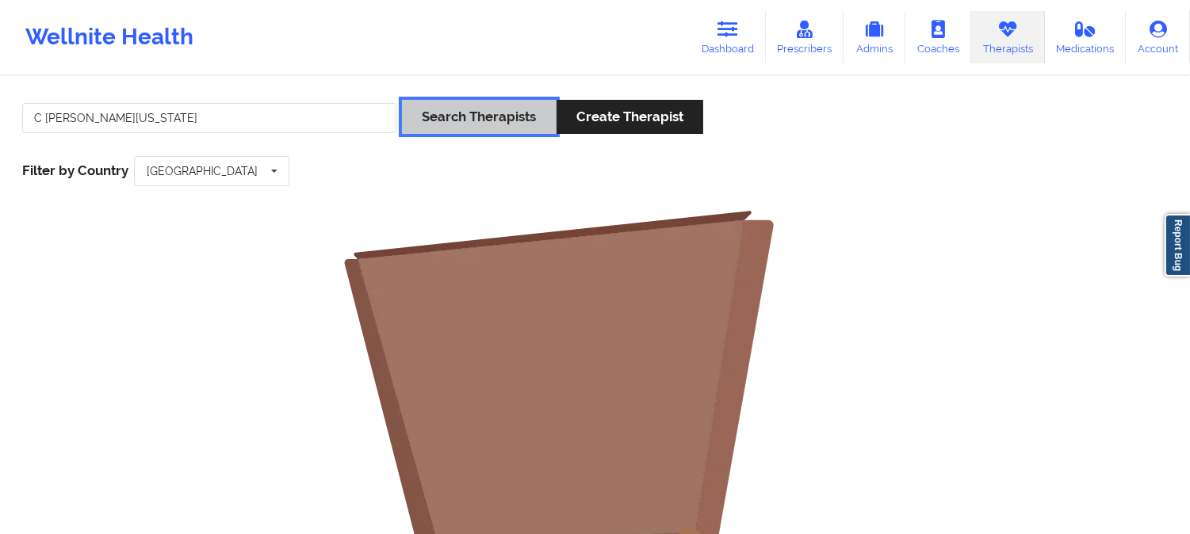
click at [442, 115] on button "Search Therapists" at bounding box center [479, 117] width 154 height 34
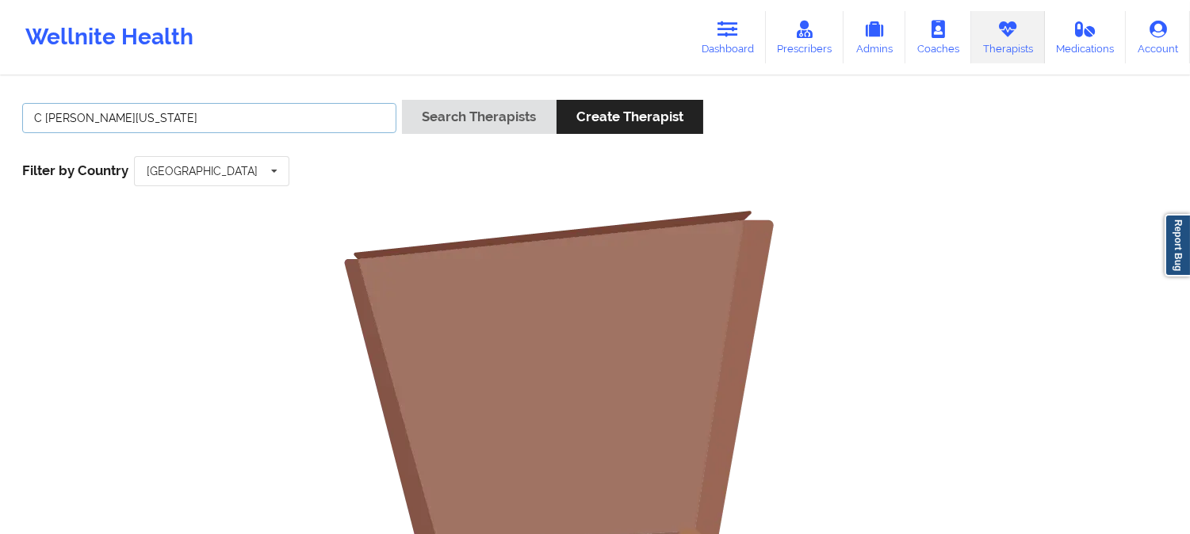
drag, startPoint x: 82, startPoint y: 116, endPoint x: 0, endPoint y: 116, distance: 81.6
click at [0, 116] on div "C Renee WASHINGTON Search Therapists Create Therapist Filter by Country United …" at bounding box center [595, 489] width 1190 height 823
type input "WASHINGTON"
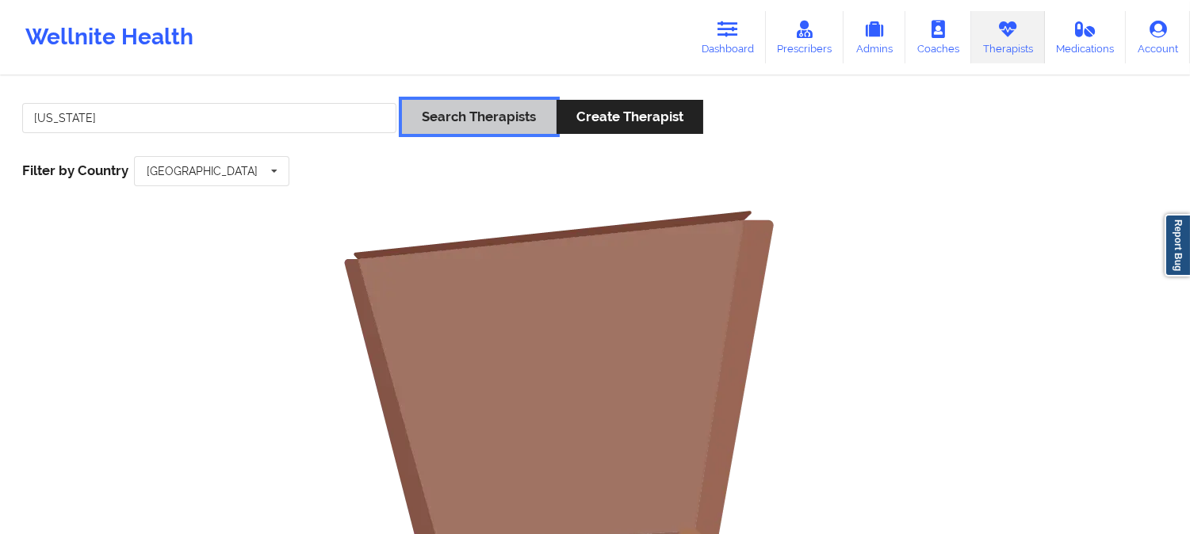
click at [437, 116] on button "Search Therapists" at bounding box center [479, 117] width 154 height 34
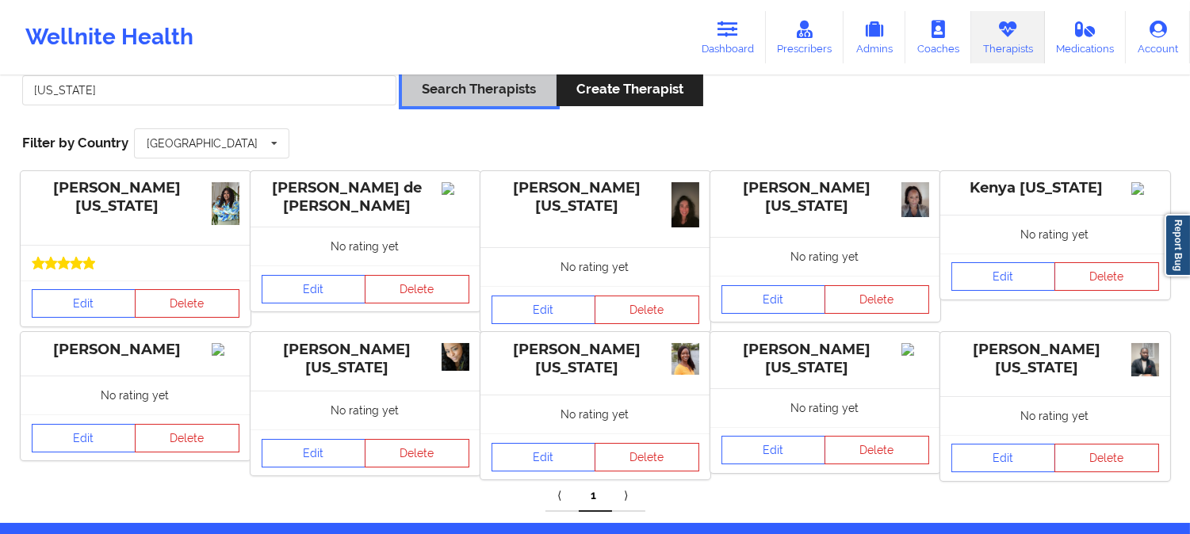
scroll to position [0, 0]
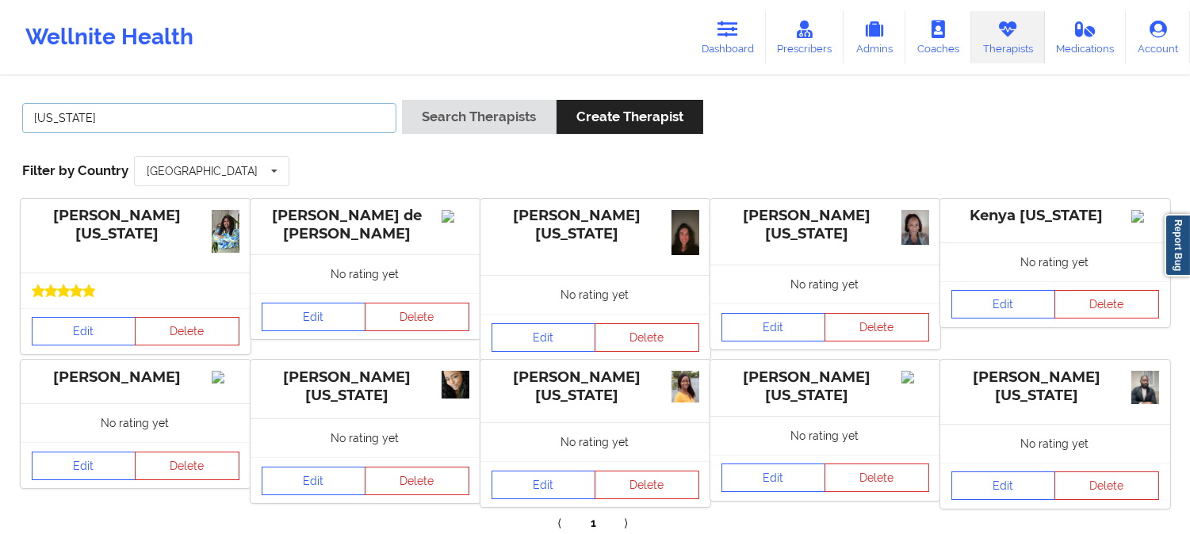
click at [153, 128] on input "WASHINGTON" at bounding box center [209, 118] width 374 height 30
type input "keena"
click at [402, 100] on button "Search Therapists" at bounding box center [479, 117] width 154 height 34
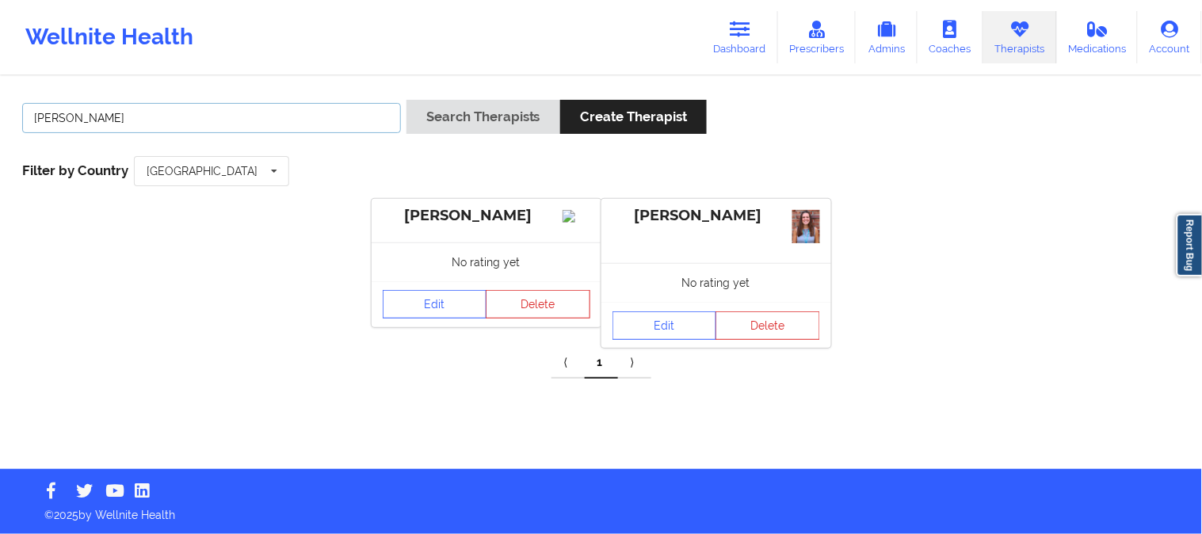
click at [312, 124] on input "keena" at bounding box center [211, 118] width 379 height 30
type input "b"
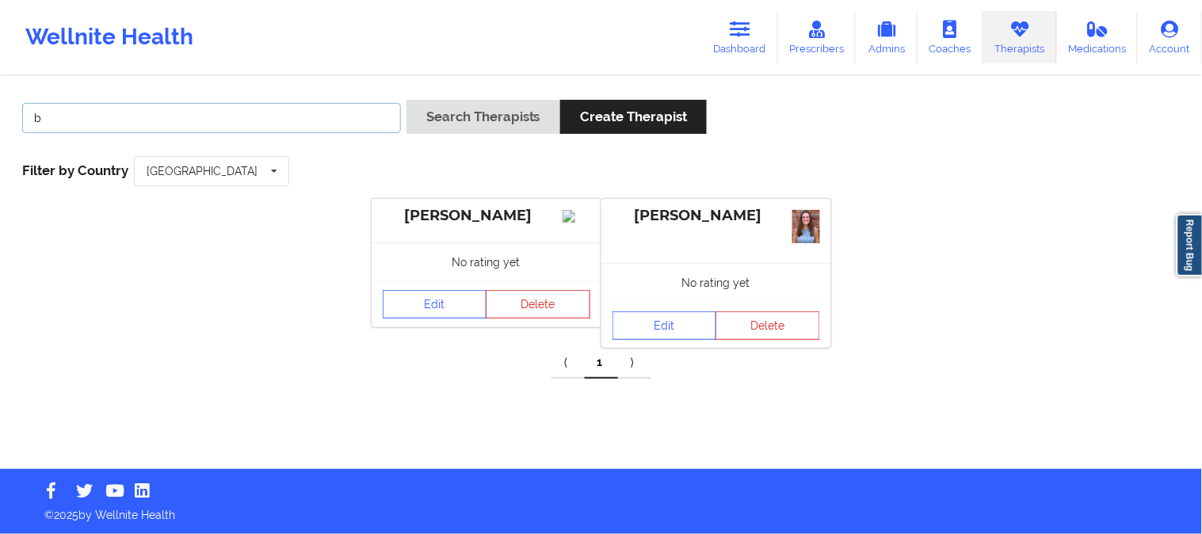
click at [312, 124] on input "b" at bounding box center [211, 118] width 379 height 30
paste input "C Renee WASHINGTON-HYDE"
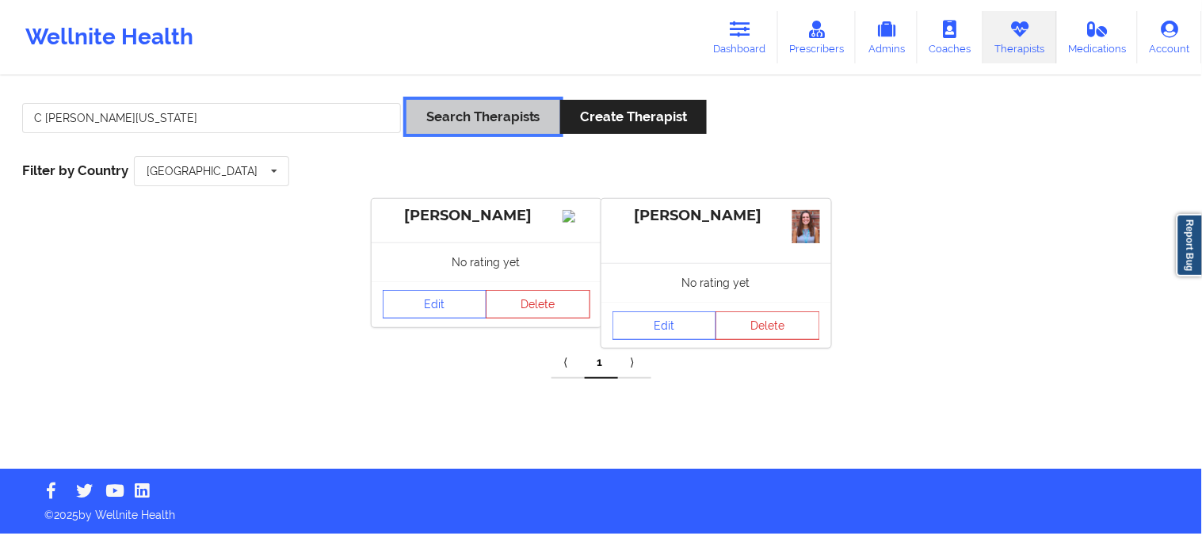
click at [506, 125] on button "Search Therapists" at bounding box center [484, 117] width 154 height 34
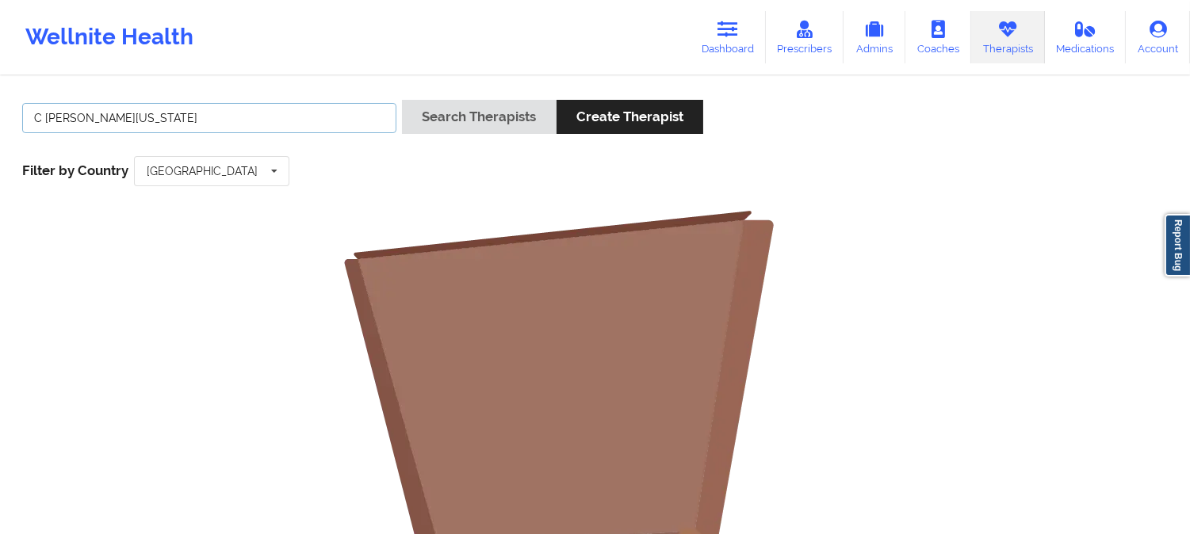
click at [166, 115] on input "C Renee WASHINGTON-HYDE" at bounding box center [209, 118] width 374 height 30
click at [164, 115] on input "C Renee WASHINGTON-HYDE" at bounding box center [209, 118] width 374 height 30
click at [158, 116] on input "C Renee WASHINGTON-HYDE" at bounding box center [209, 118] width 374 height 30
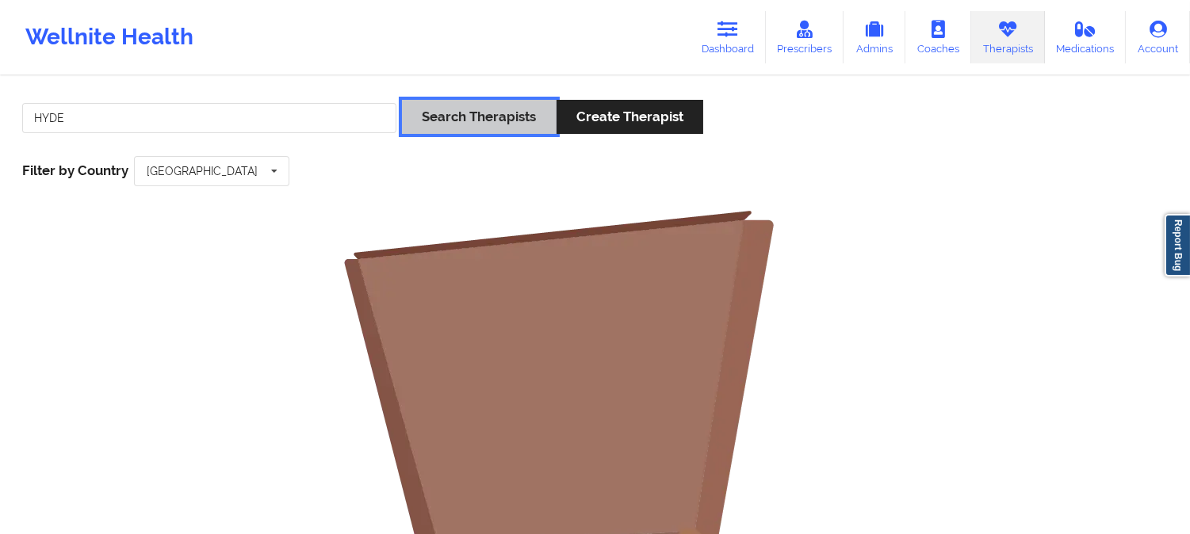
click at [502, 115] on button "Search Therapists" at bounding box center [479, 117] width 154 height 34
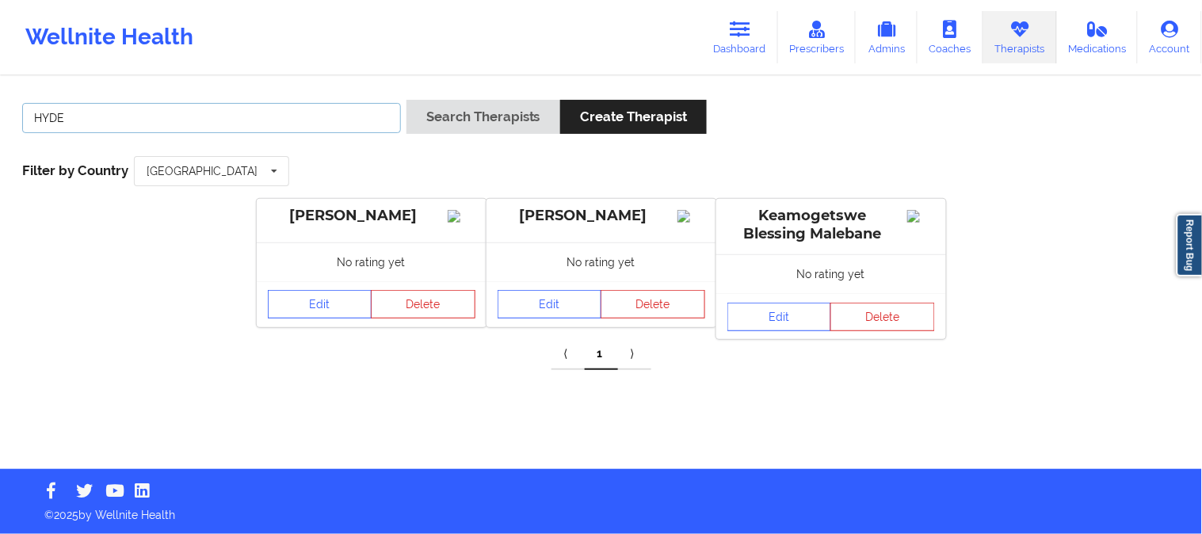
click at [178, 128] on input "HYDE" at bounding box center [211, 118] width 379 height 30
paste input "C Renee WASHINGTON-"
drag, startPoint x: 204, startPoint y: 121, endPoint x: 82, endPoint y: 120, distance: 122.0
click at [82, 120] on input "C Renee WASHINGTON-HYDE" at bounding box center [211, 118] width 379 height 30
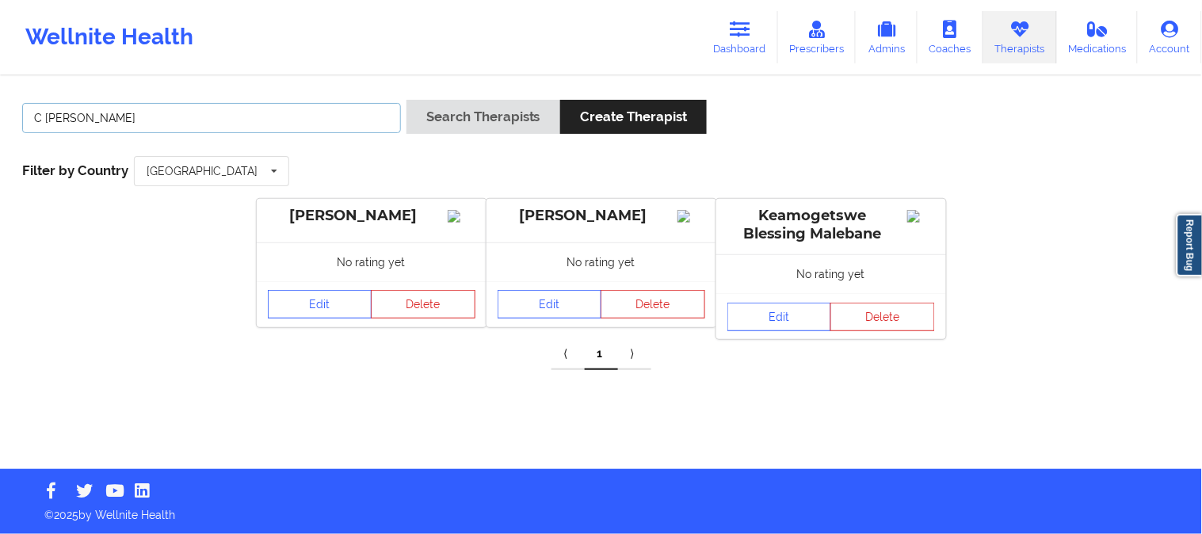
click at [43, 113] on input "C Renee" at bounding box center [211, 118] width 379 height 30
click at [46, 115] on input "C Renee" at bounding box center [211, 118] width 379 height 30
type input "Renee"
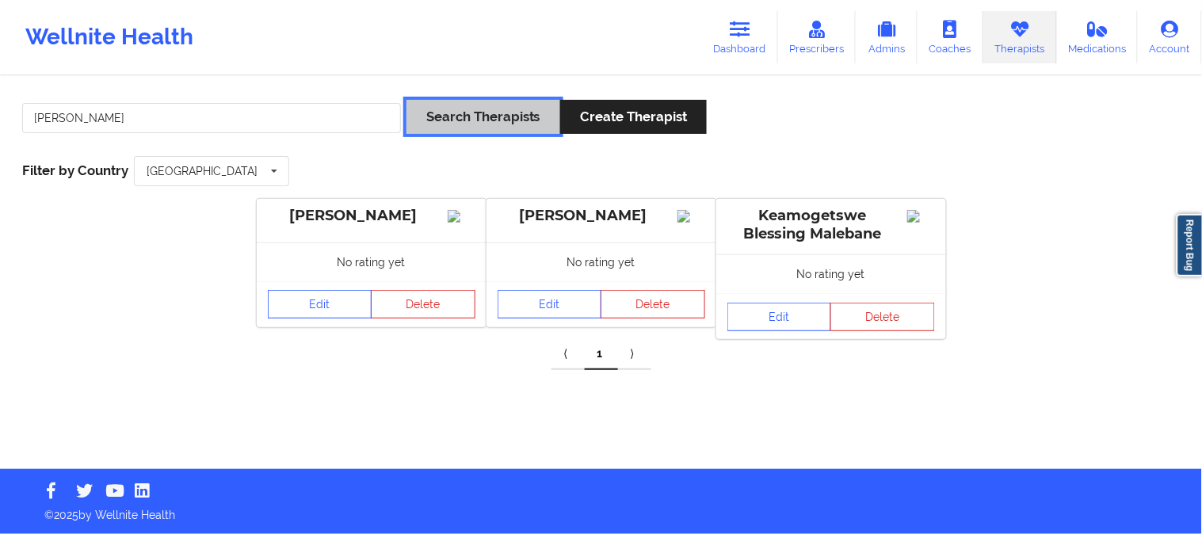
click at [508, 120] on button "Search Therapists" at bounding box center [484, 117] width 154 height 34
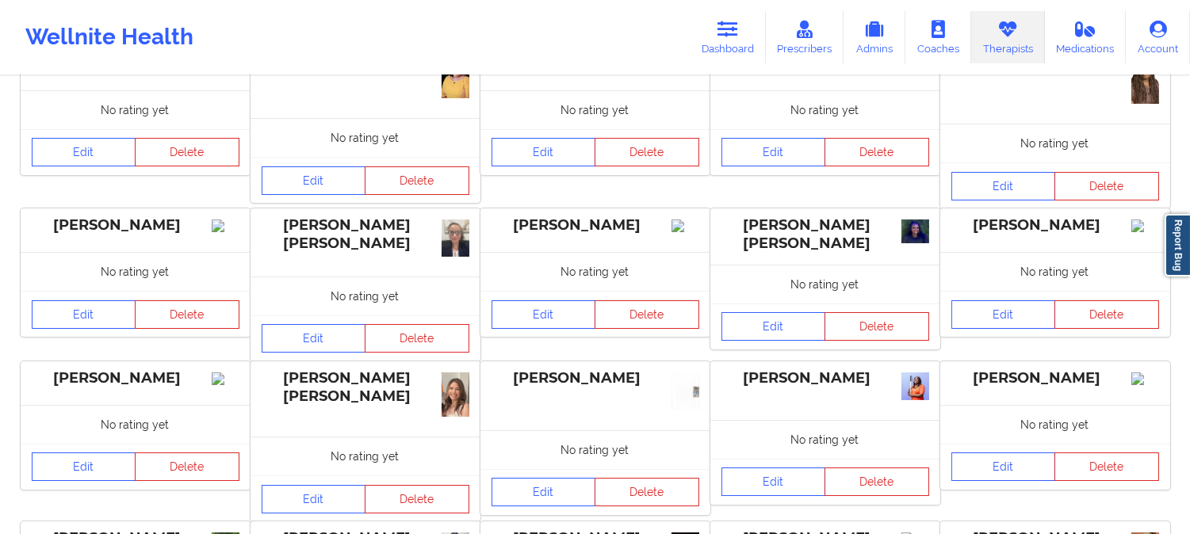
scroll to position [176, 0]
